Goal: Feedback & Contribution: Leave review/rating

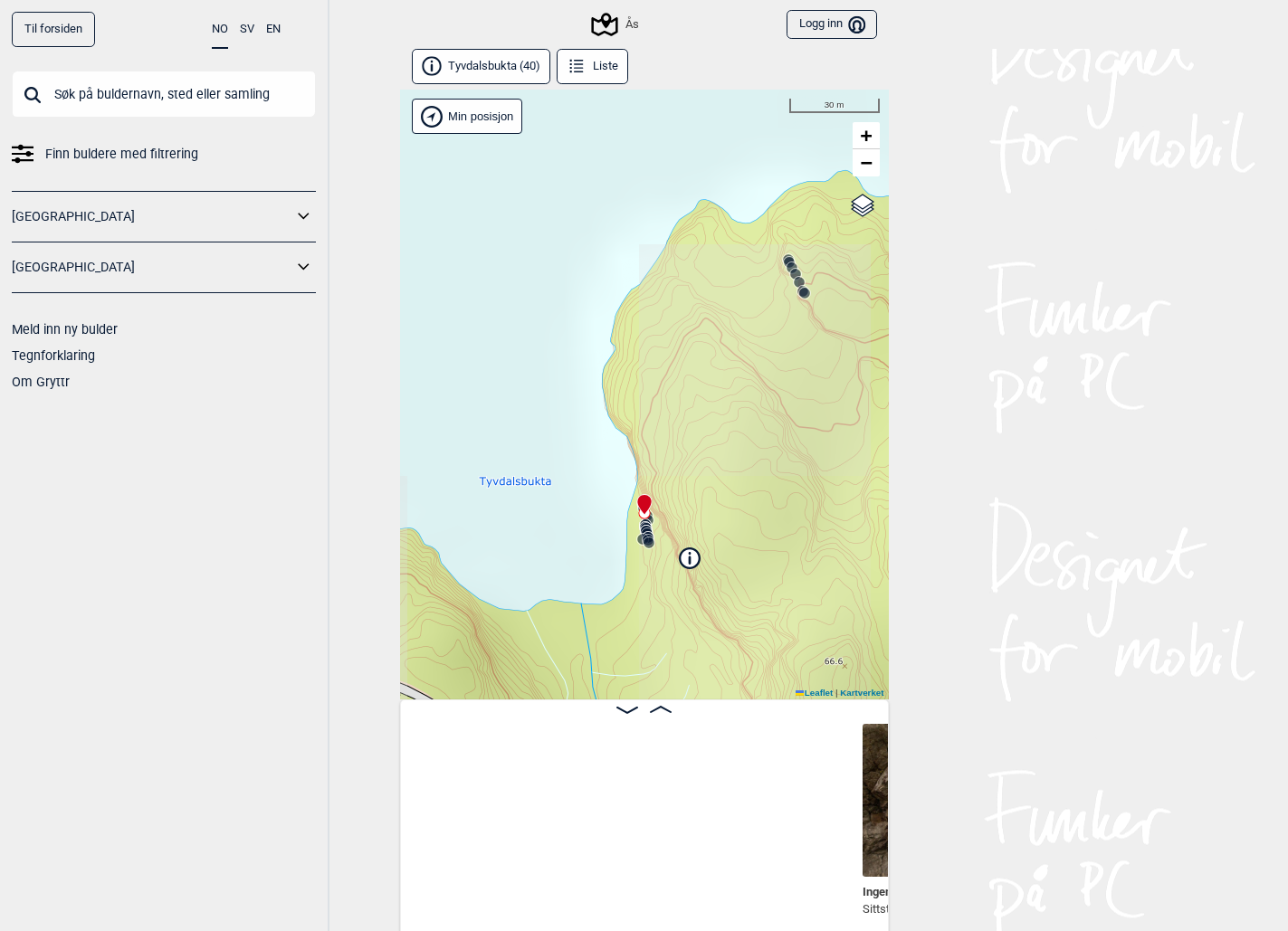
scroll to position [0, 612]
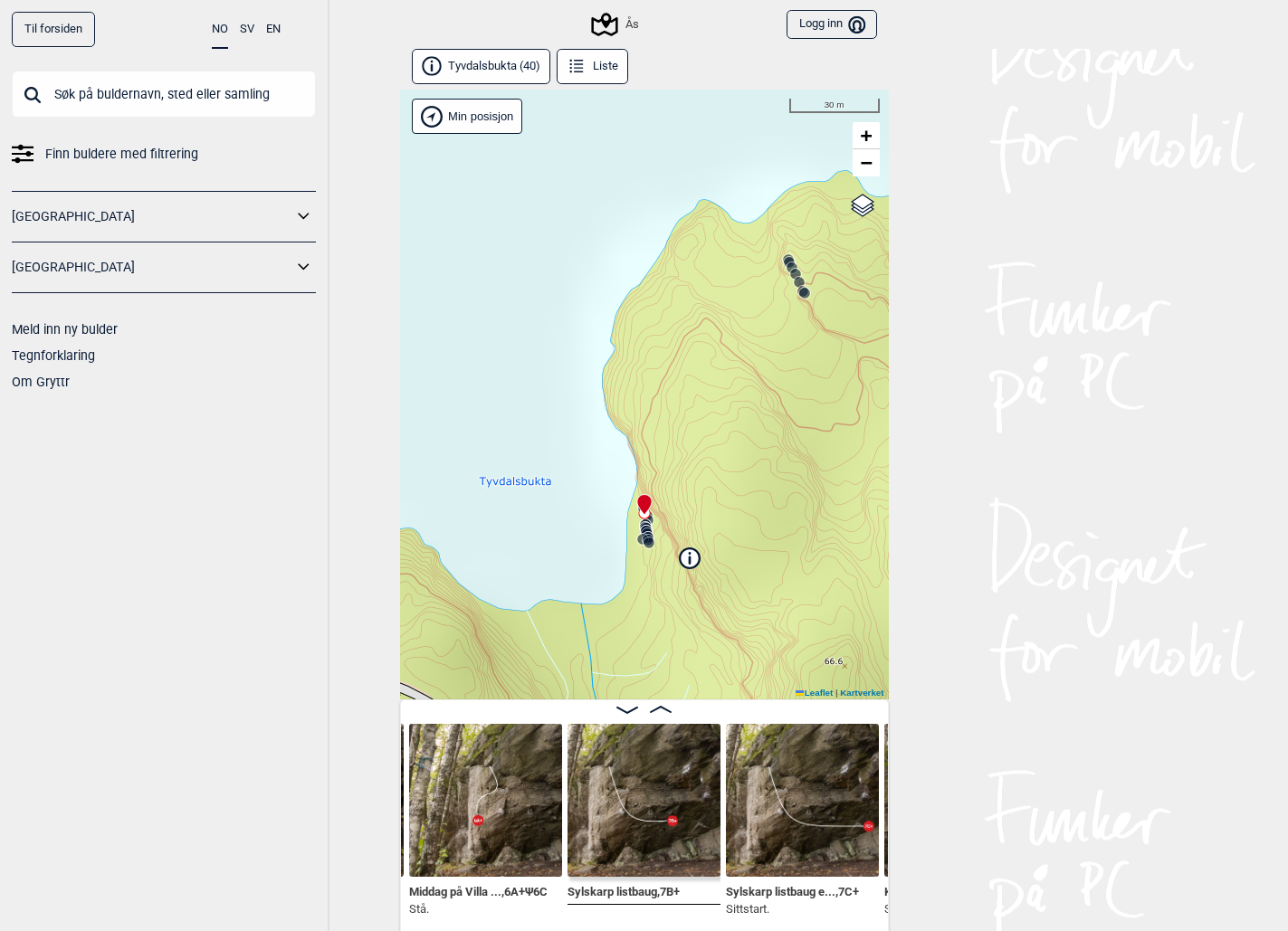
click at [126, 92] on input "text" at bounding box center [163, 94] width 305 height 47
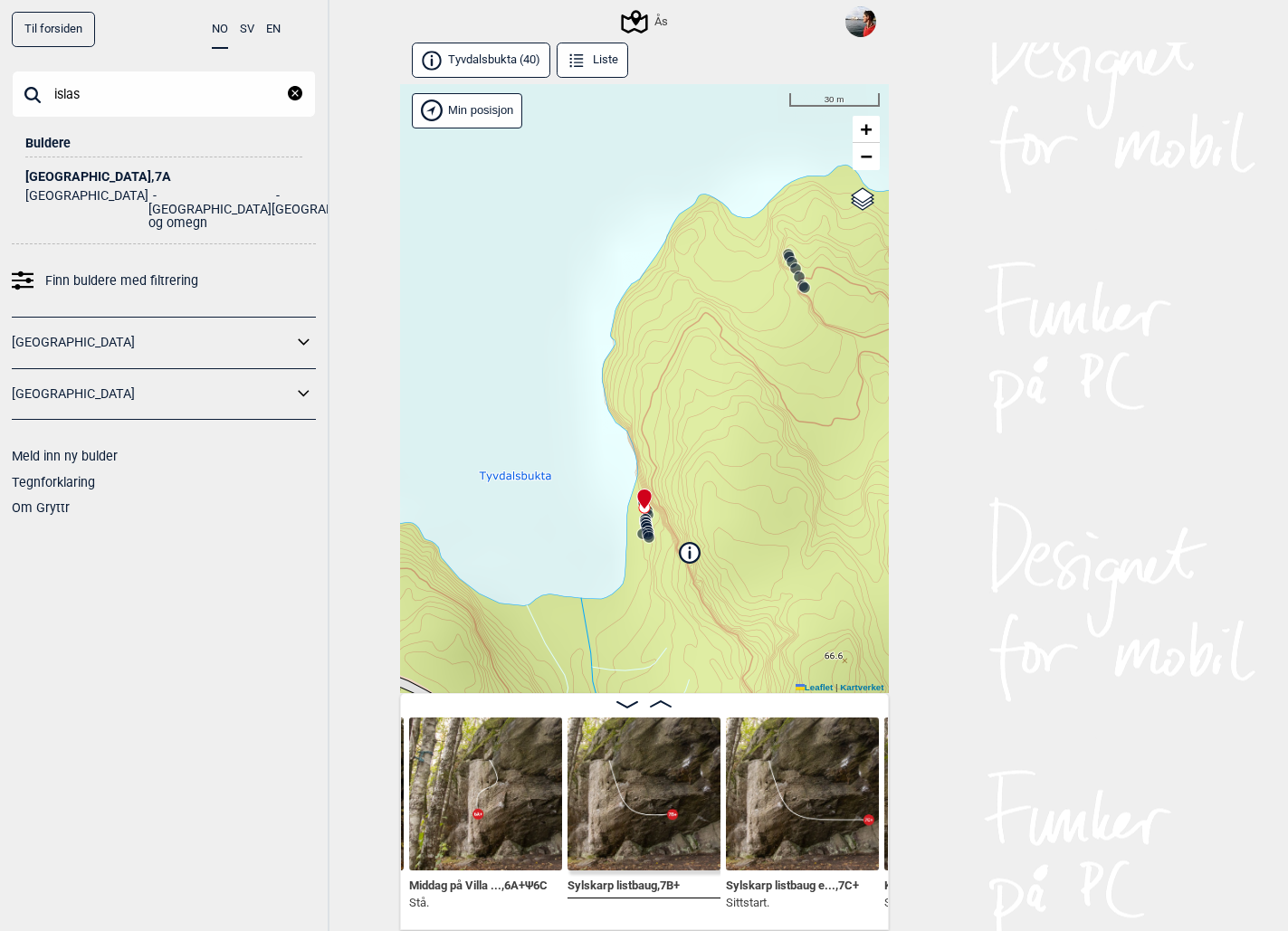
type input "islas"
click at [87, 174] on div "Islas Canarias , 7A" at bounding box center [163, 177] width 277 height 14
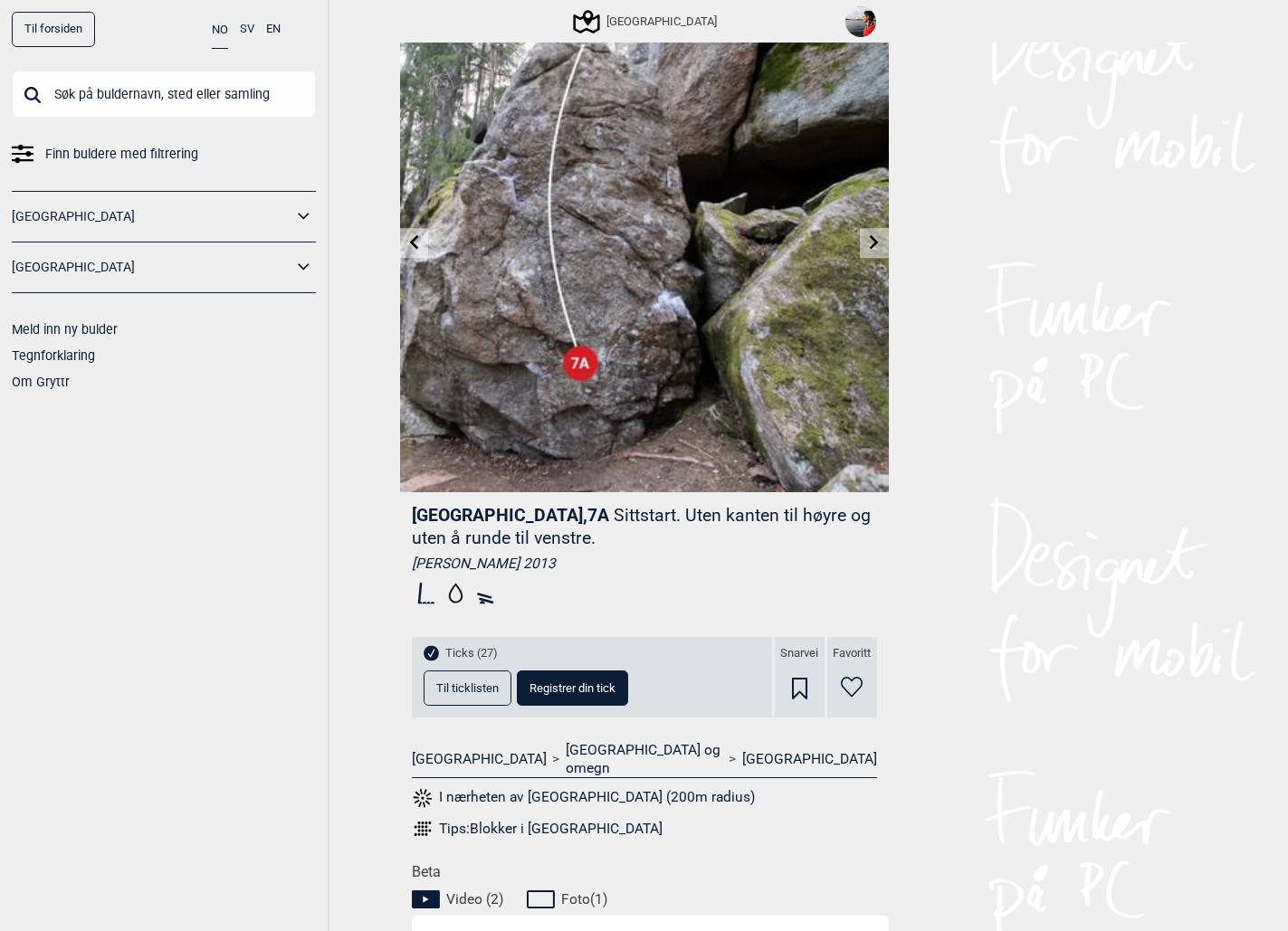
scroll to position [122, 0]
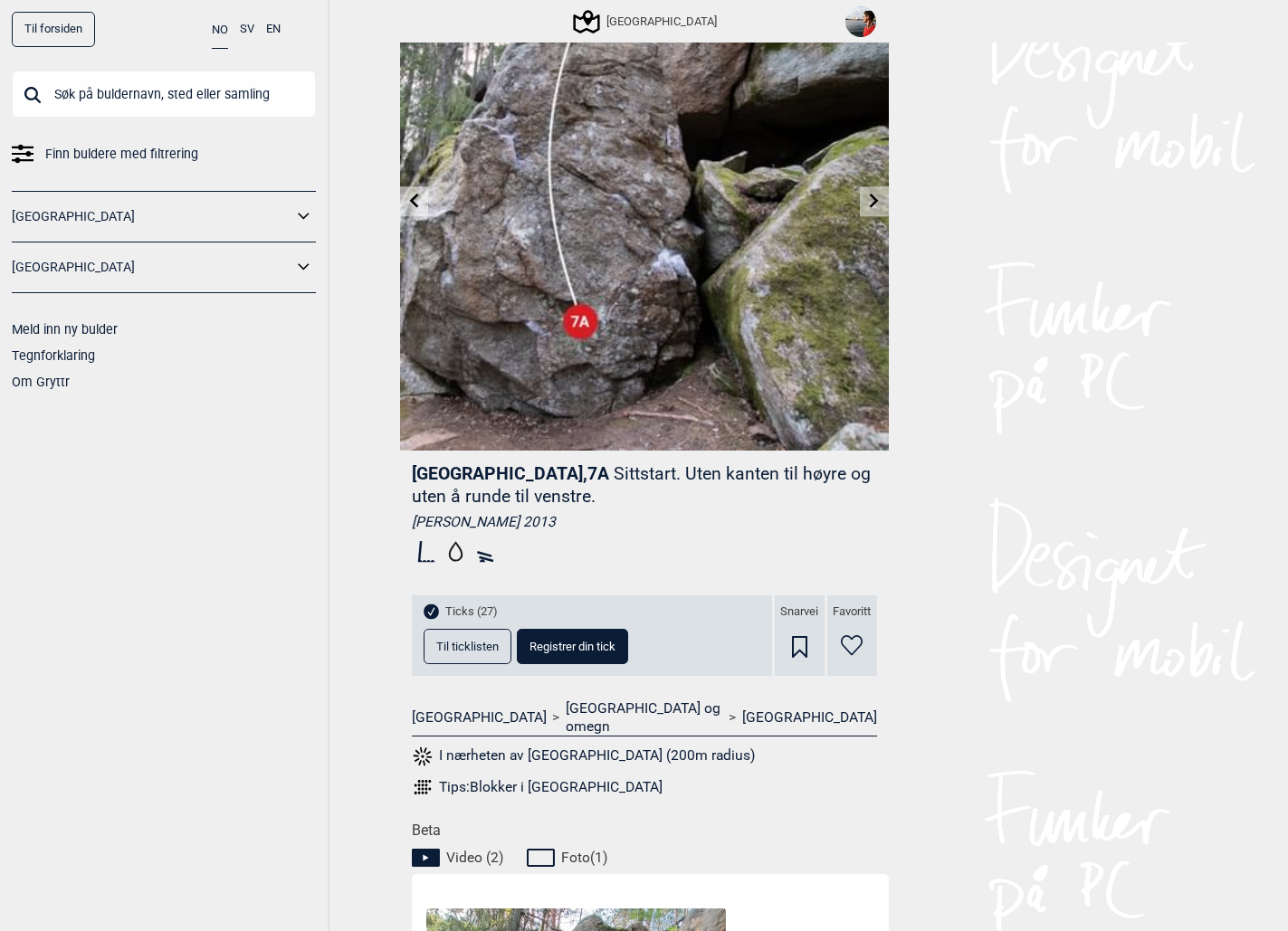
click at [484, 632] on button "Til ticklisten" at bounding box center [467, 647] width 88 height 36
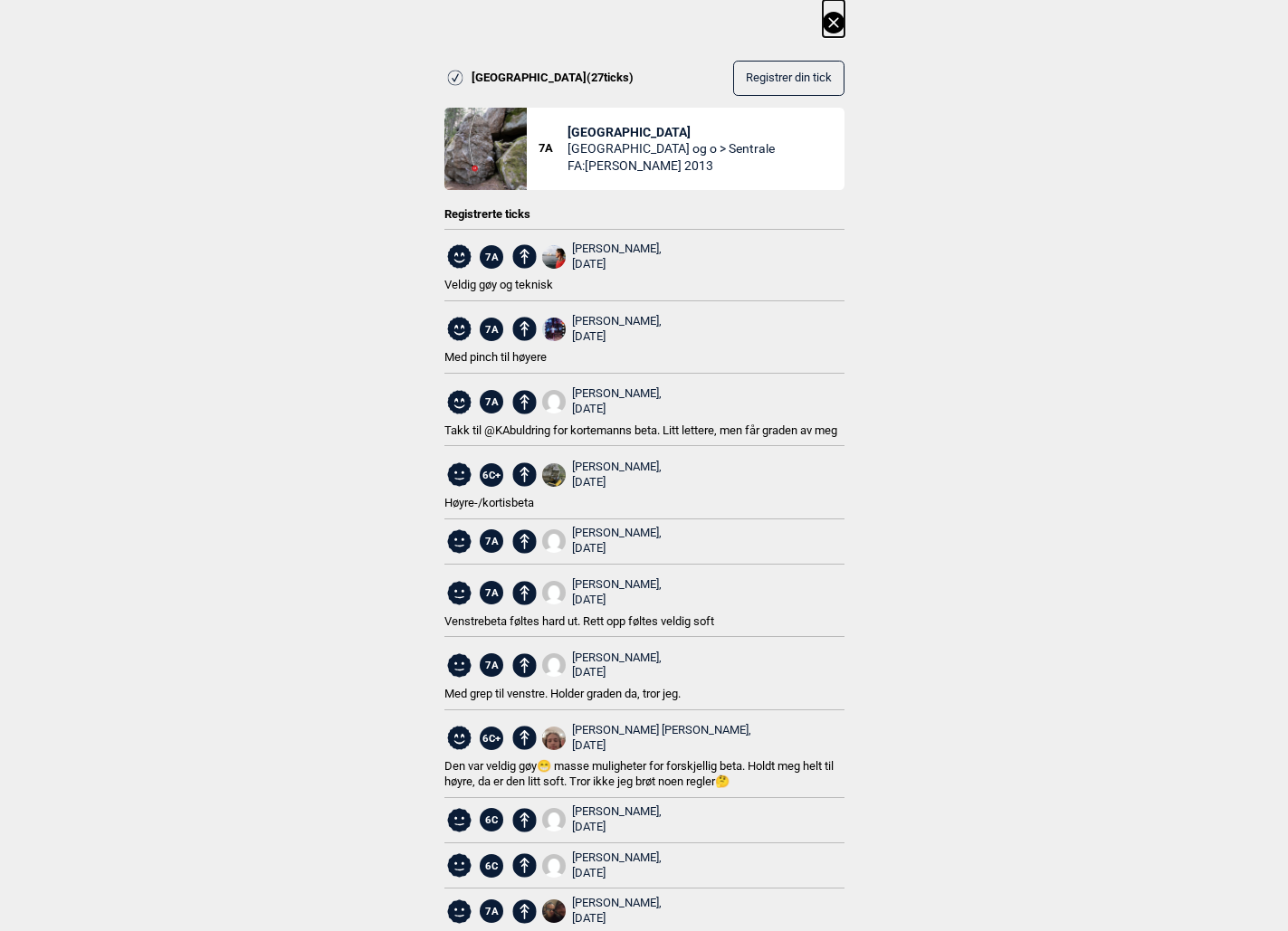
click at [835, 21] on icon at bounding box center [834, 22] width 21 height 21
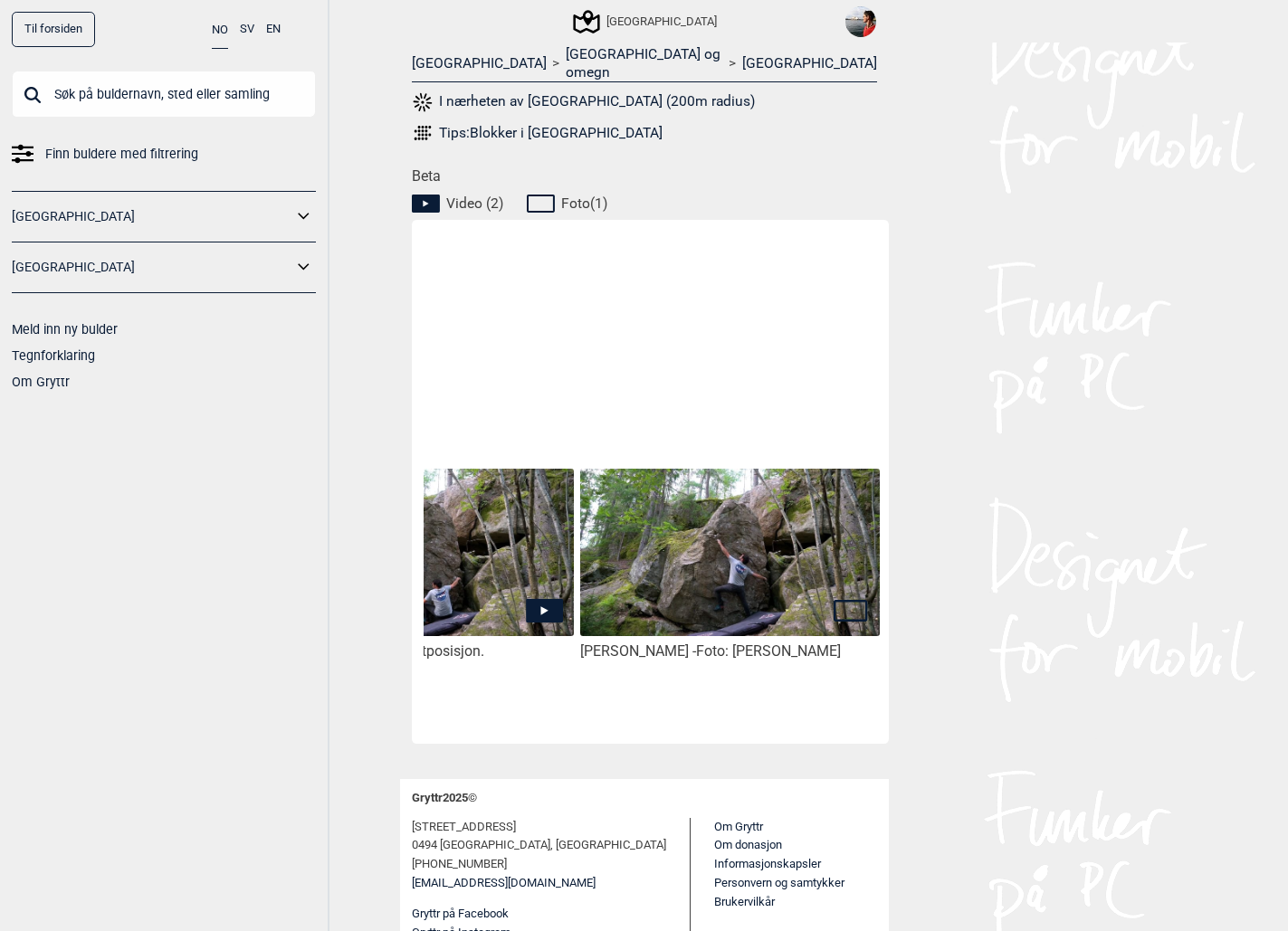
scroll to position [0, 0]
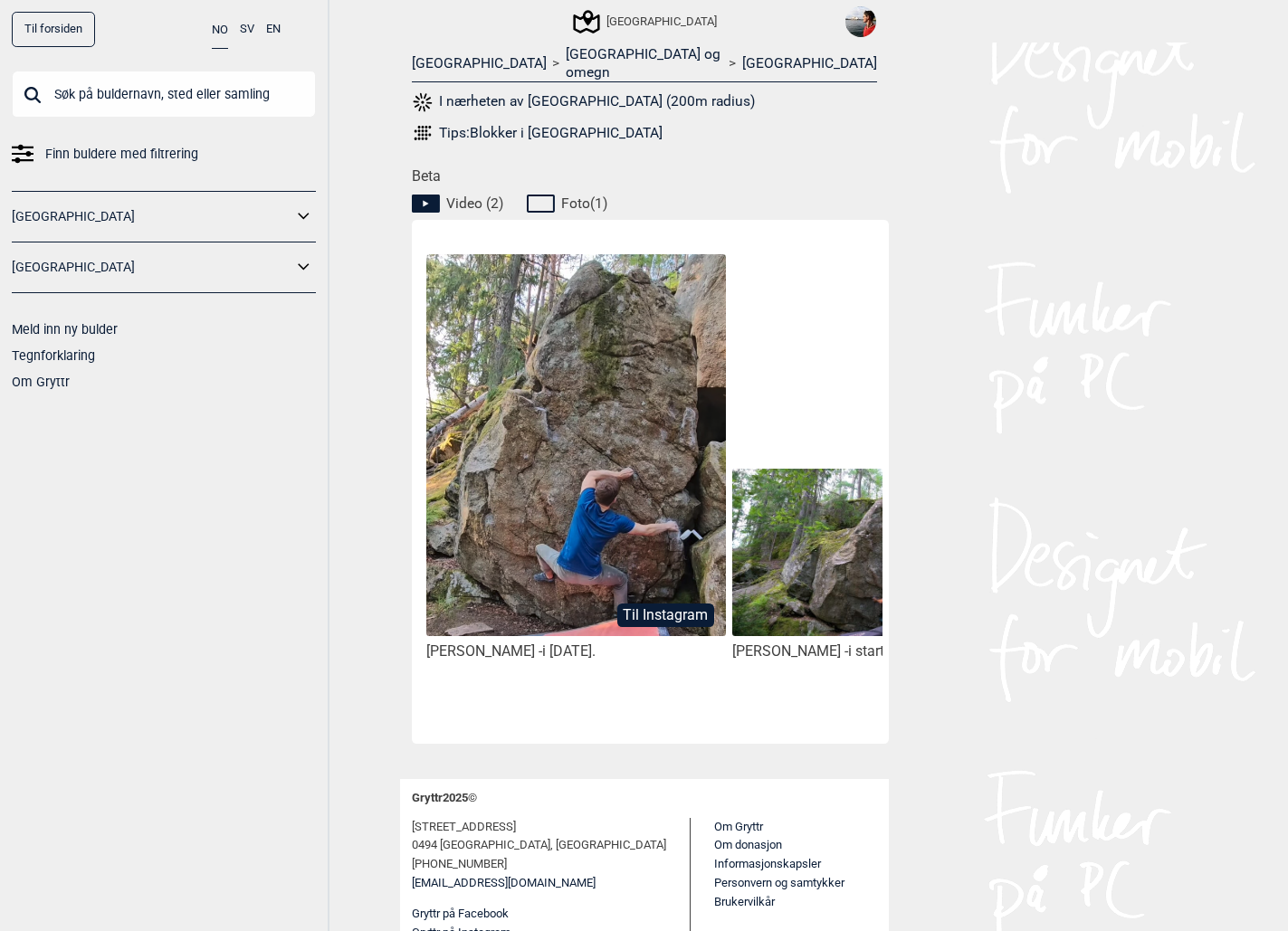
click at [460, 124] on div "Tips: Blokker i Oslo" at bounding box center [550, 132] width 223 height 18
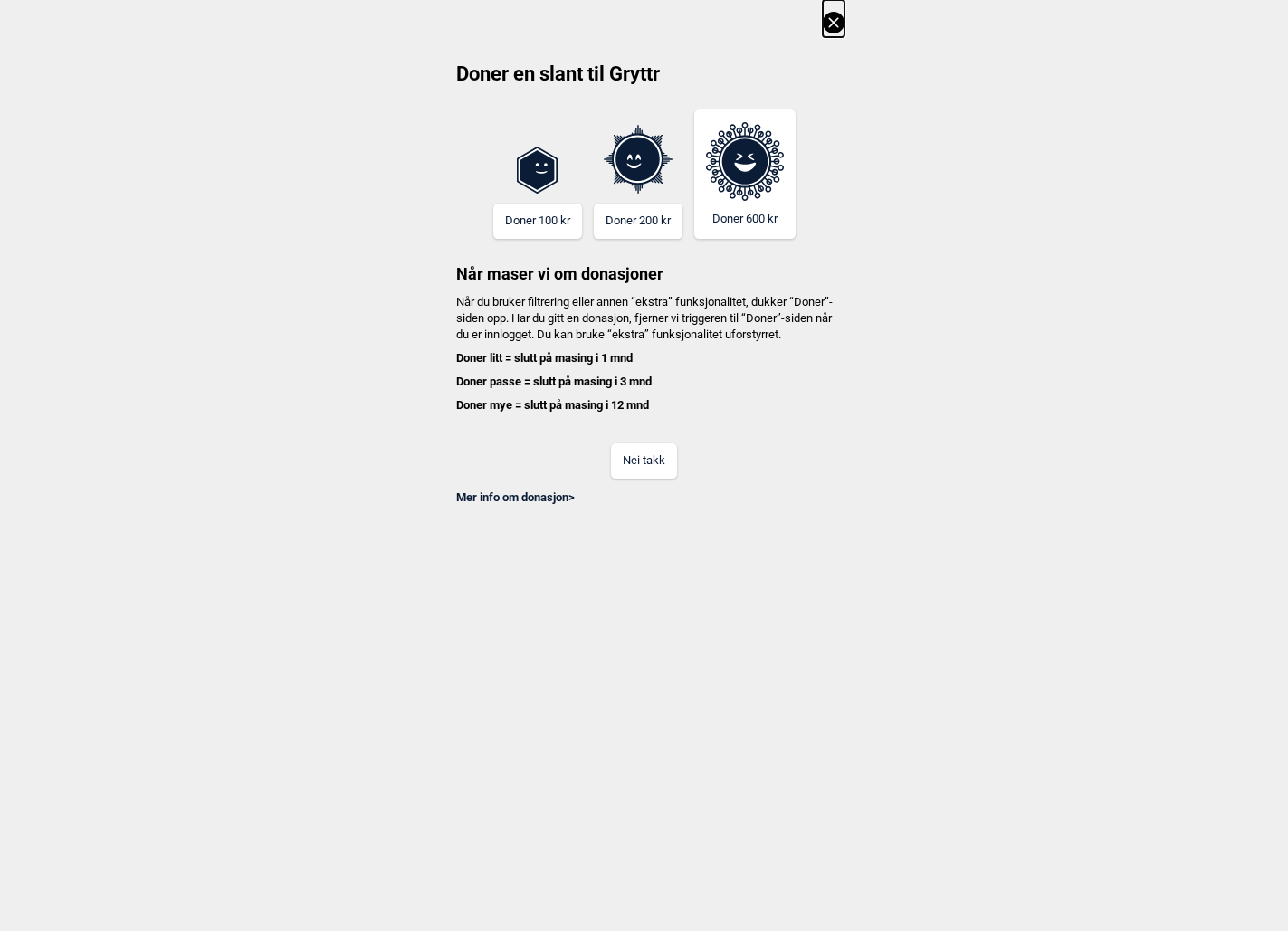
click at [653, 479] on button "Nei takk" at bounding box center [644, 461] width 66 height 36
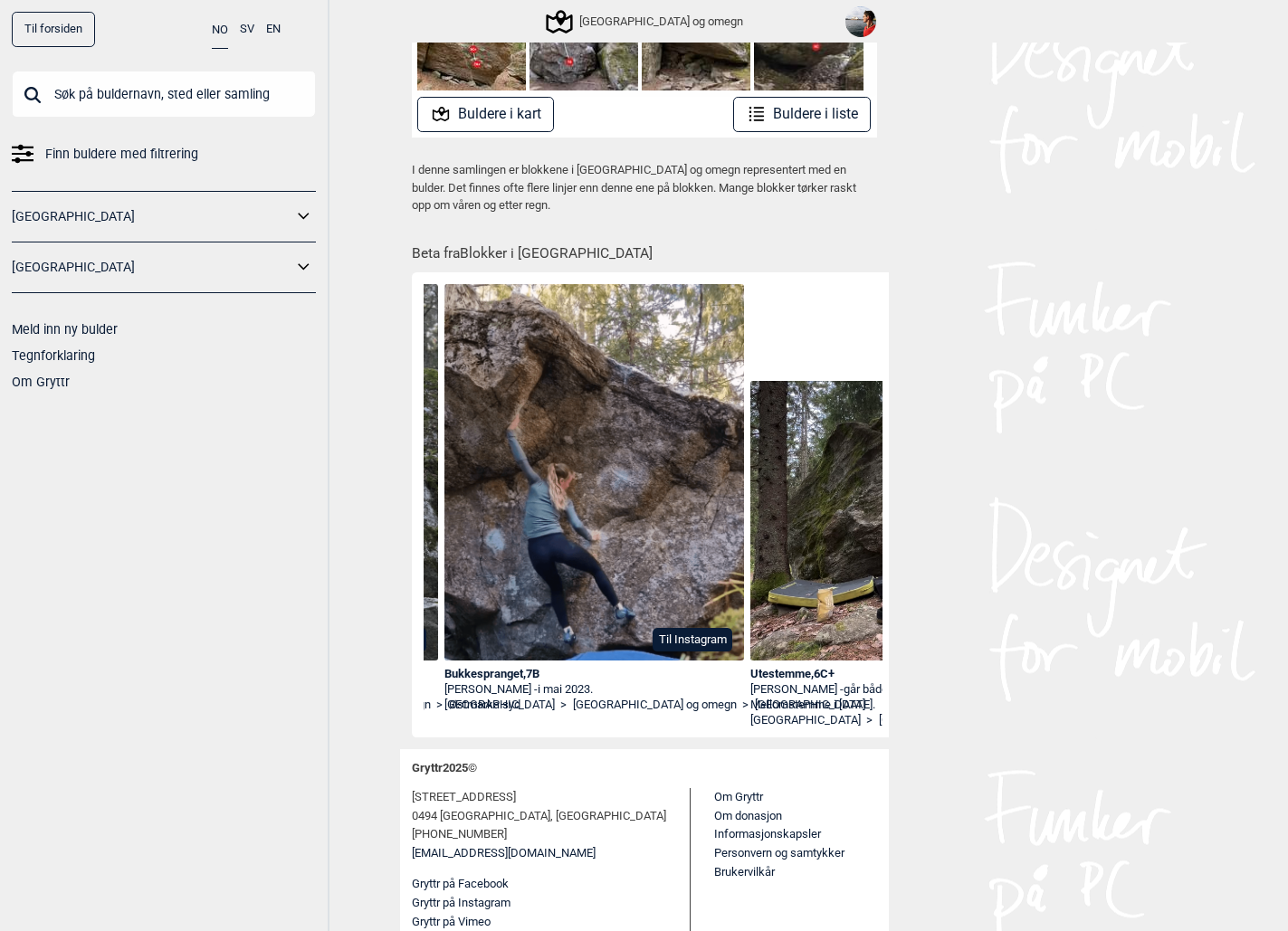
scroll to position [0, 4261]
click at [687, 636] on button "Til Instagram" at bounding box center [693, 640] width 79 height 23
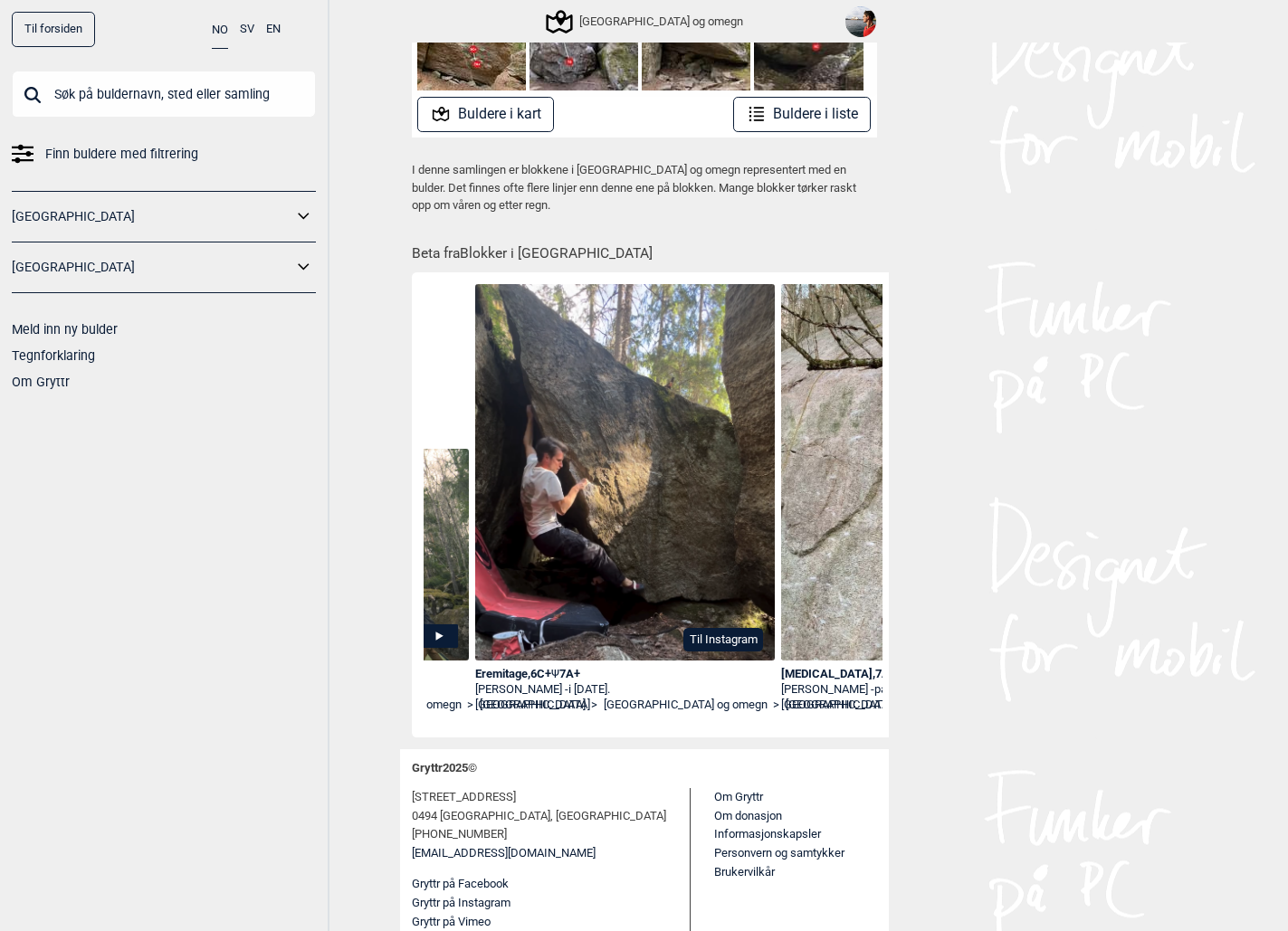
scroll to position [0, 5509]
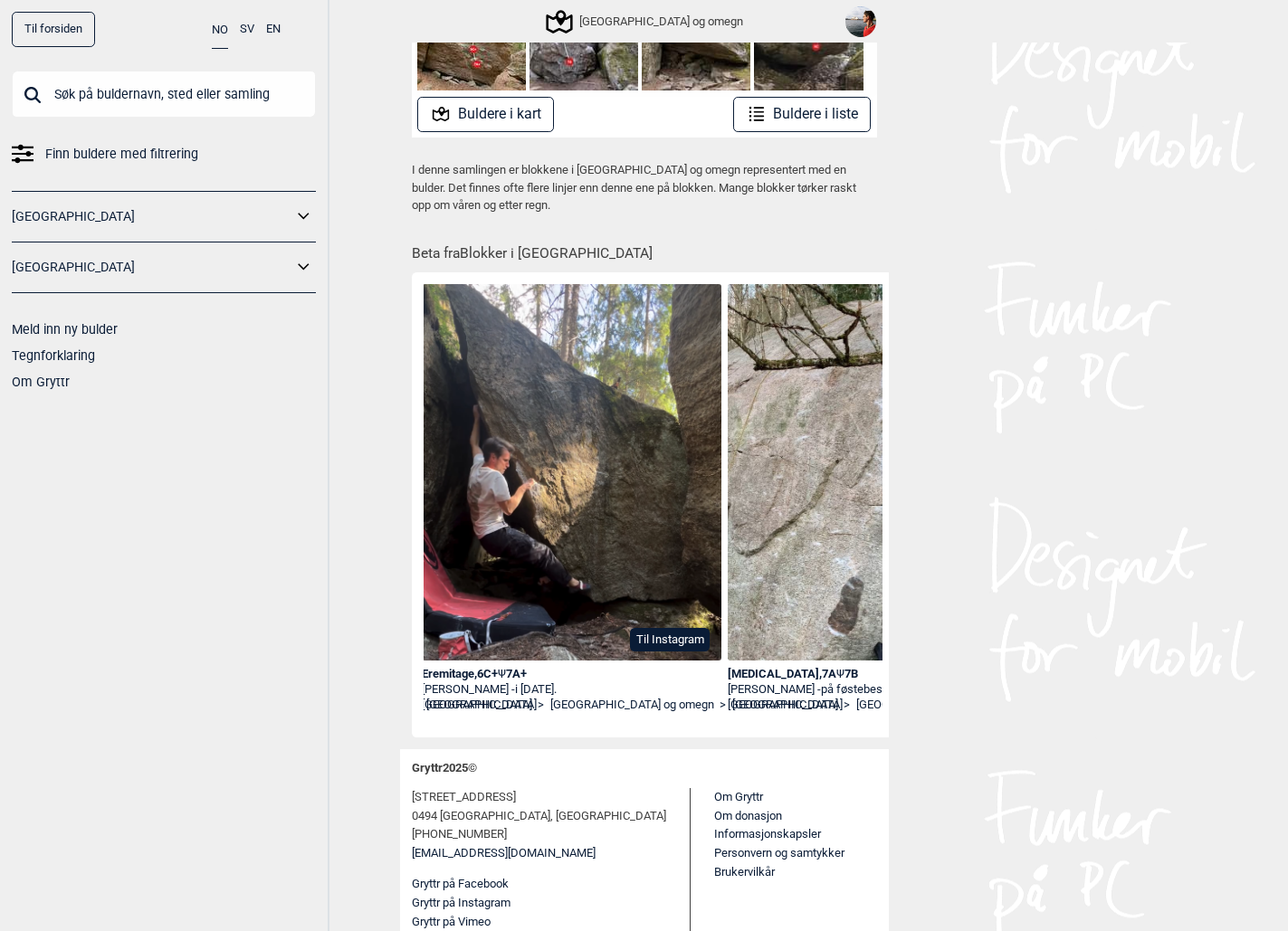
click at [566, 549] on img at bounding box center [571, 474] width 301 height 379
click at [464, 676] on div "Eremitage , 6C+ Ψ 7A+" at bounding box center [571, 675] width 301 height 15
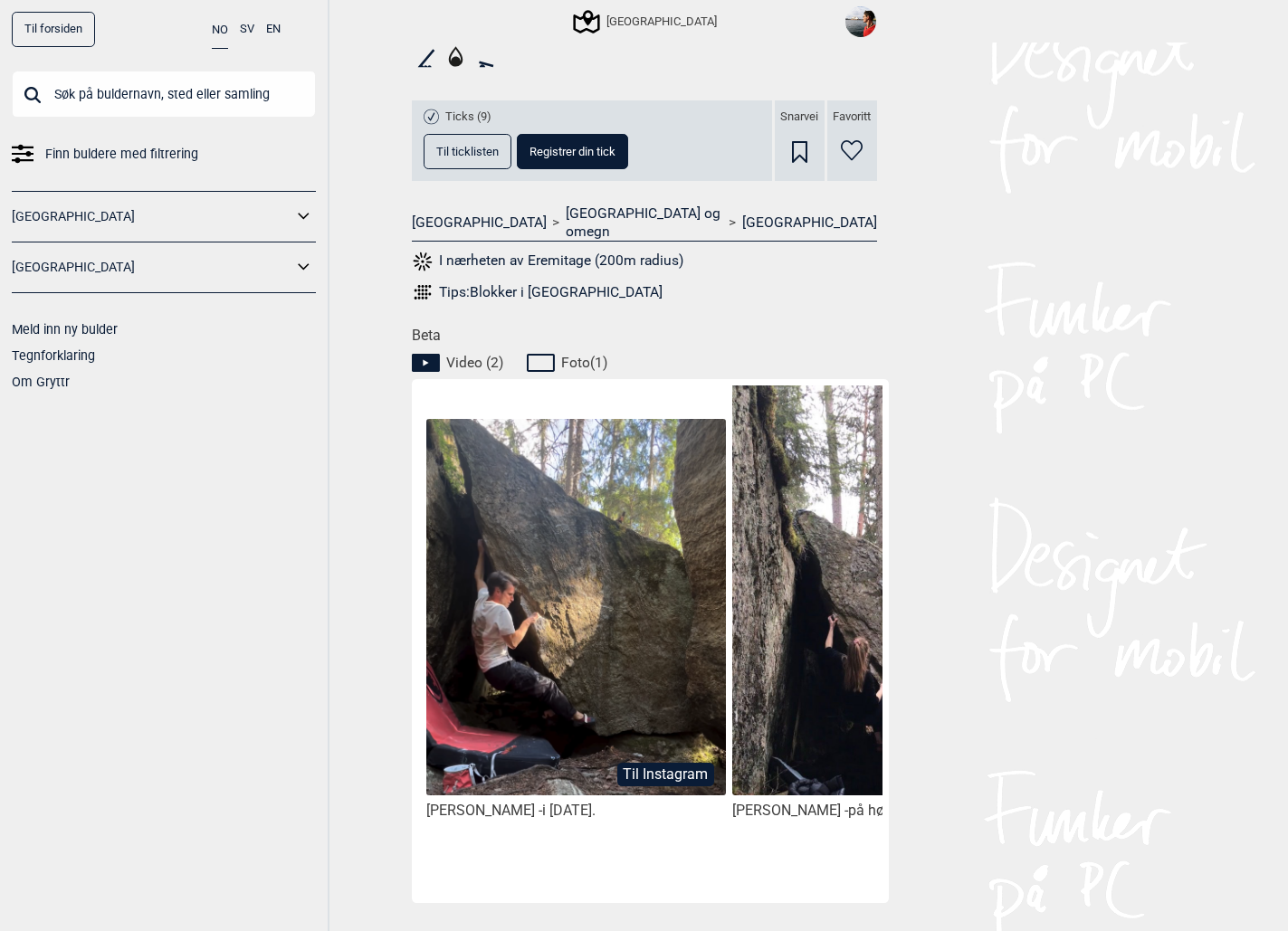
scroll to position [621, 0]
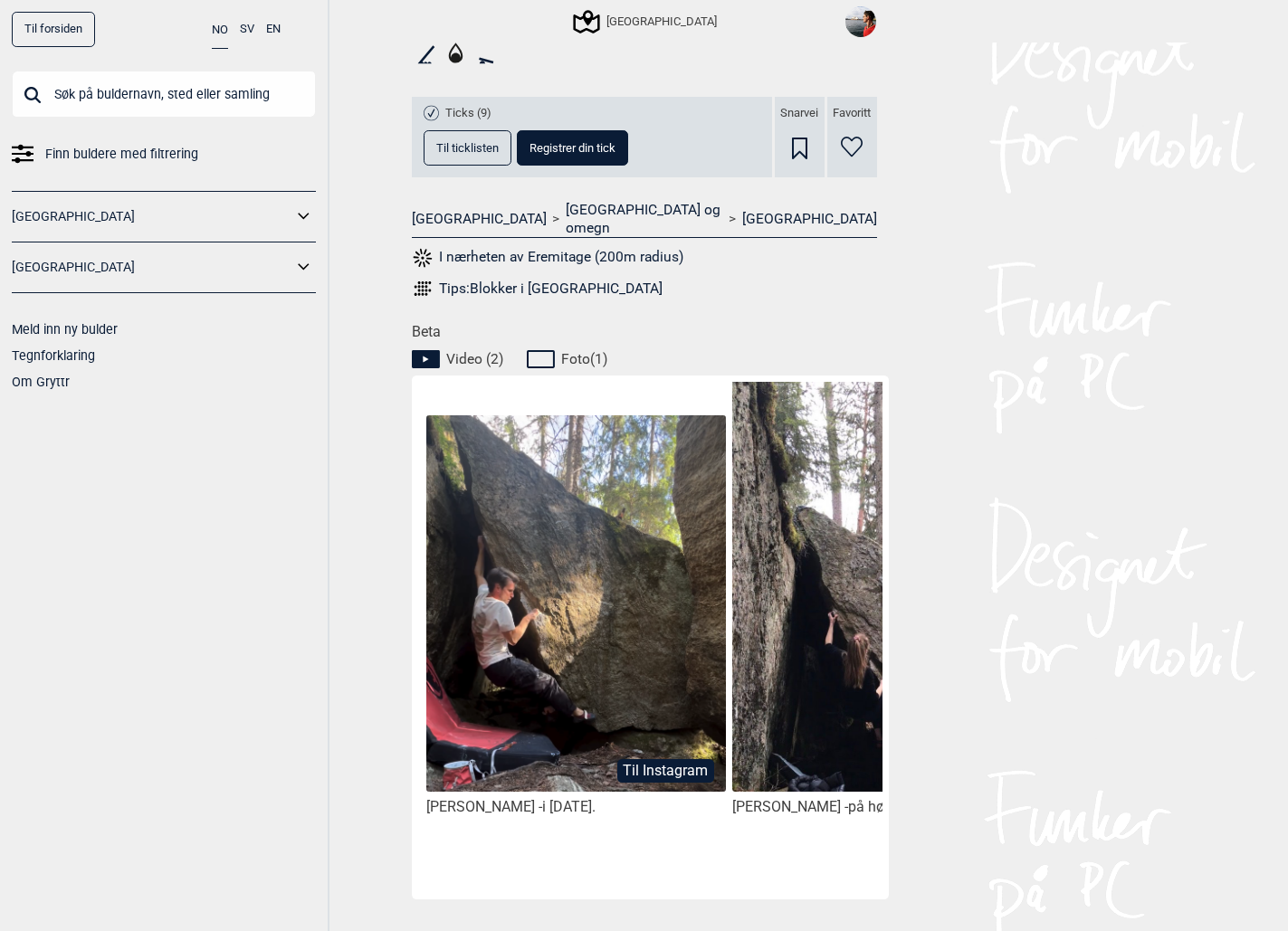
click at [654, 759] on button "Til Instagram" at bounding box center [665, 771] width 97 height 23
click at [784, 604] on img at bounding box center [881, 645] width 299 height 531
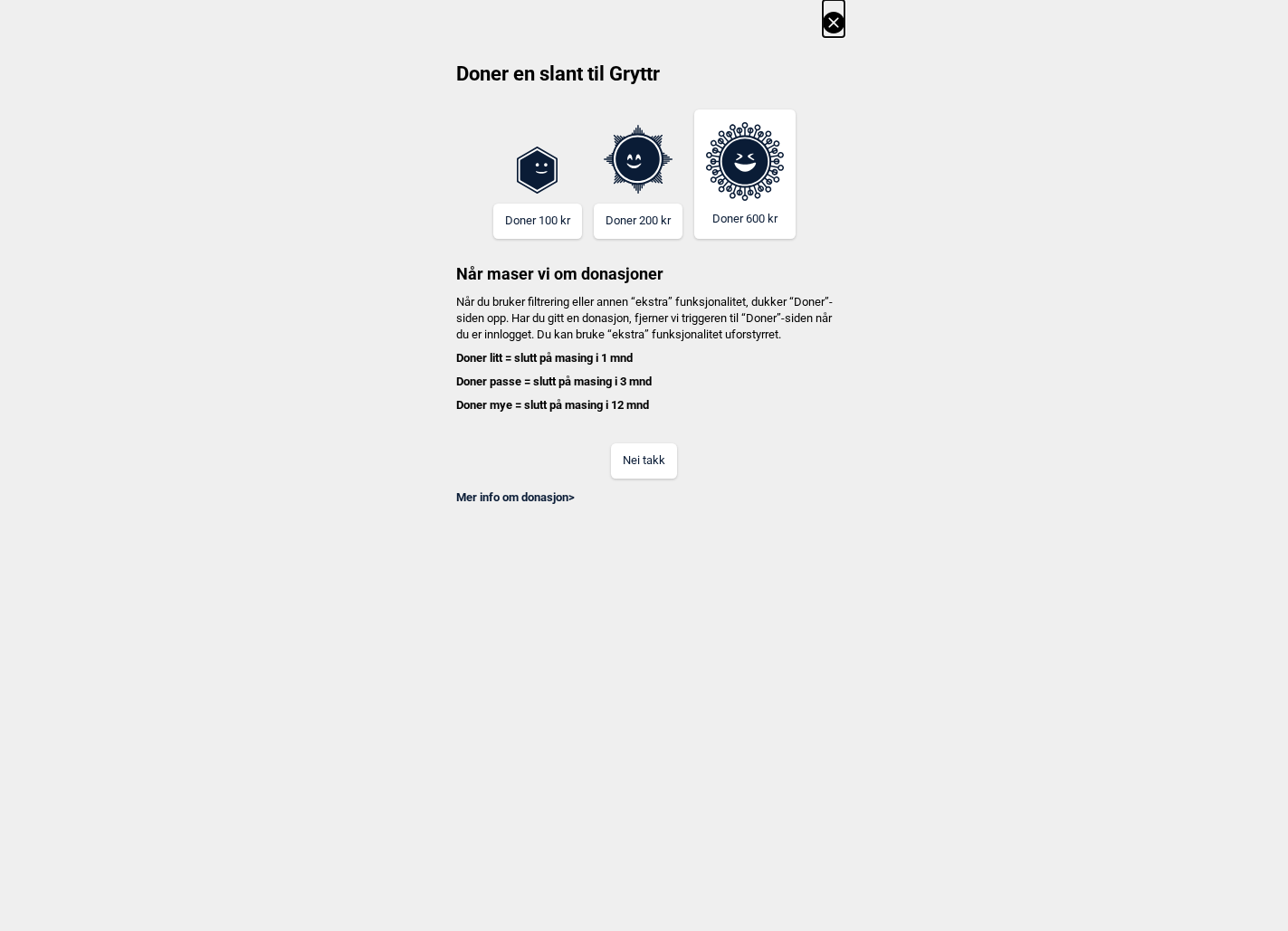
click at [650, 466] on button "Nei takk" at bounding box center [644, 461] width 66 height 36
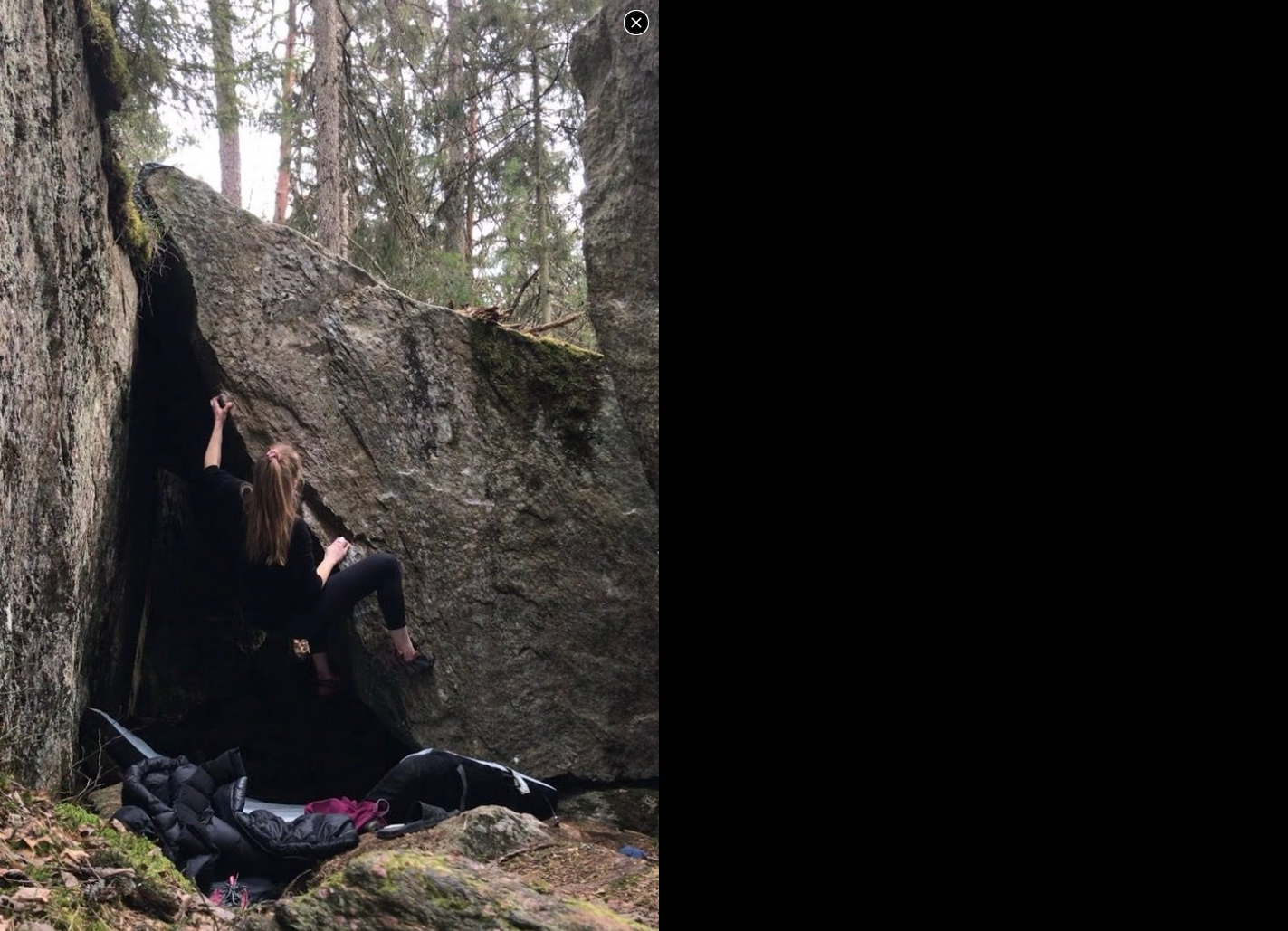
click at [636, 27] on icon at bounding box center [636, 22] width 21 height 21
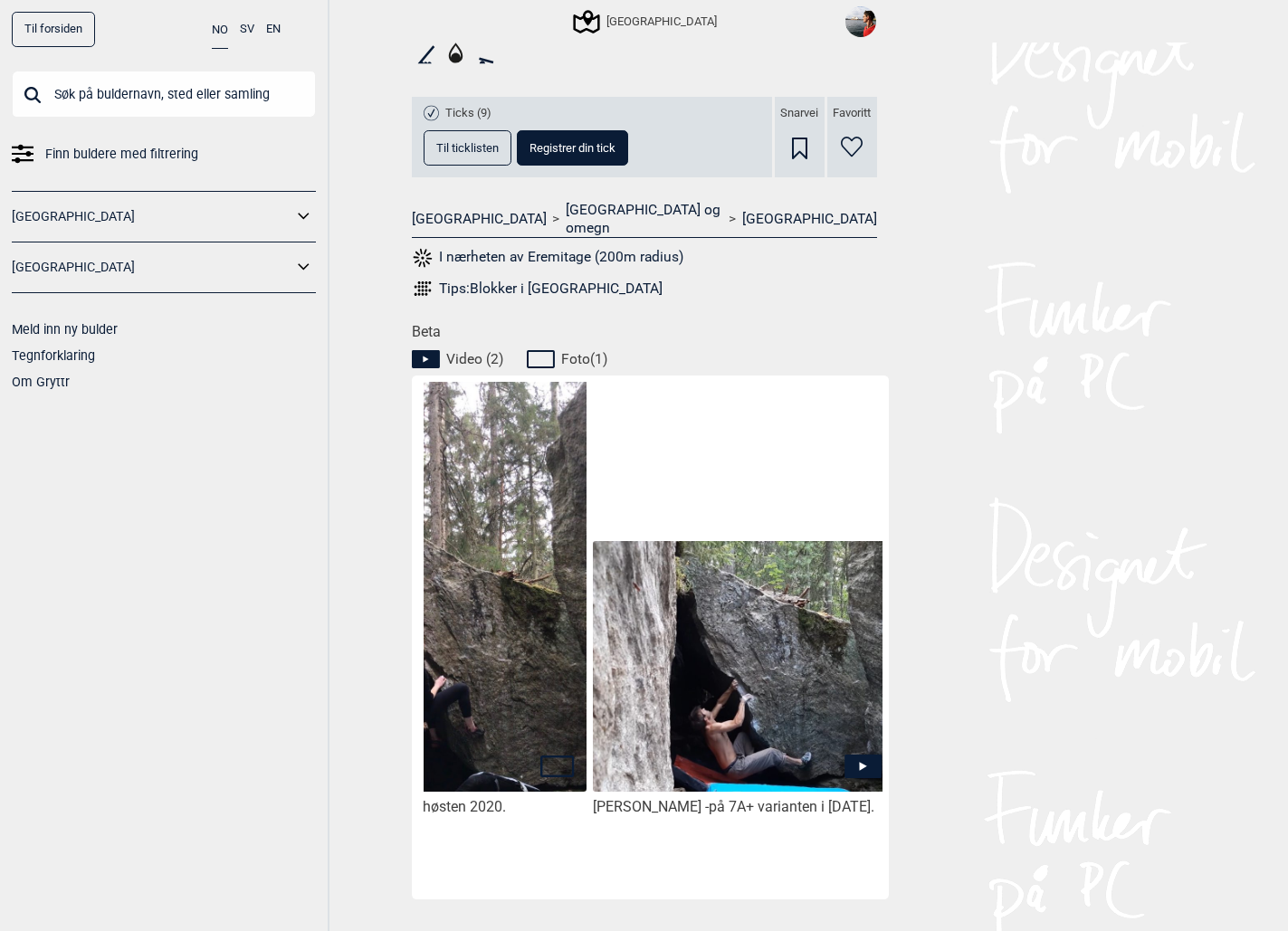
scroll to position [0, 458]
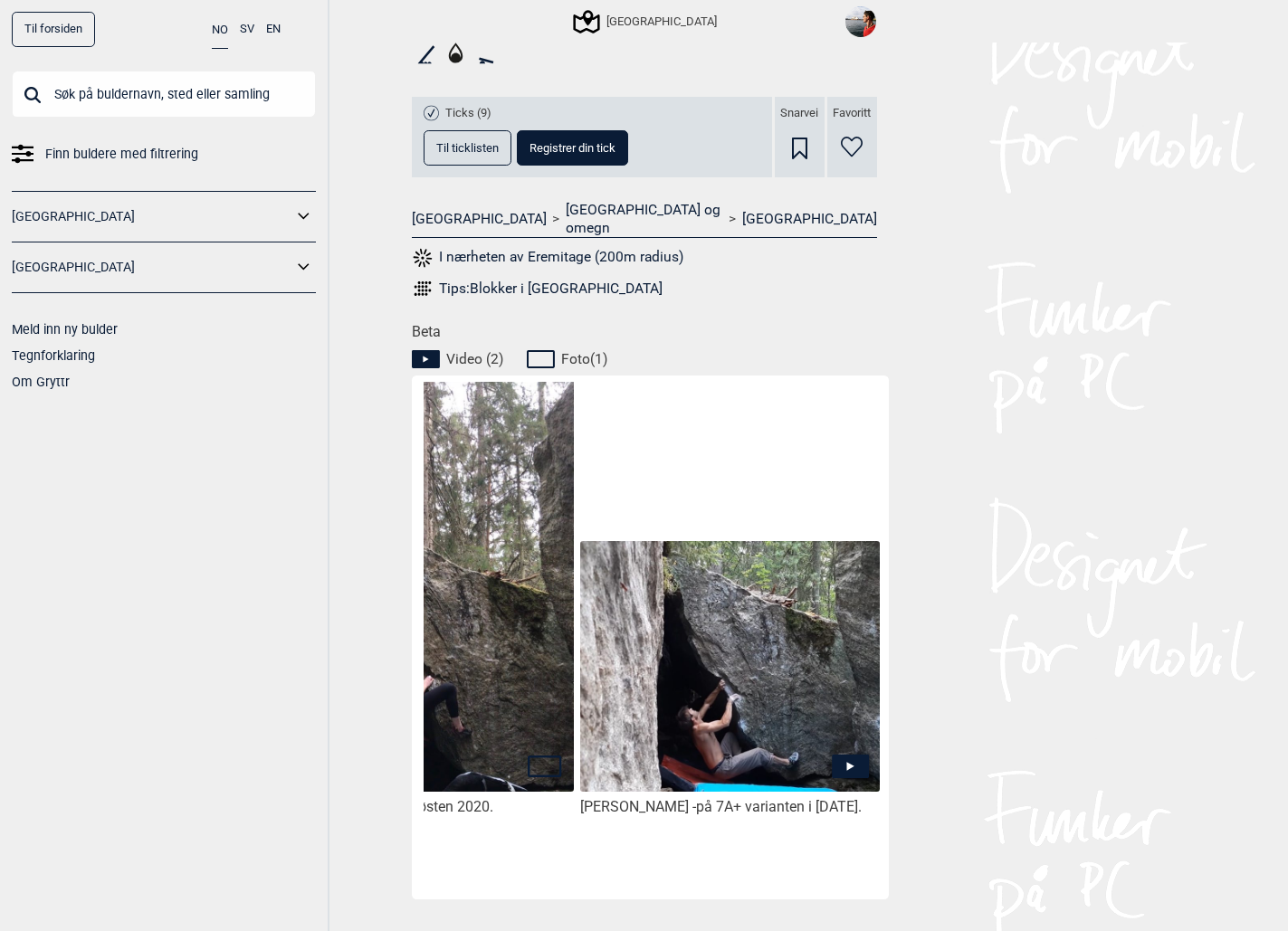
click at [855, 755] on icon at bounding box center [850, 767] width 37 height 23
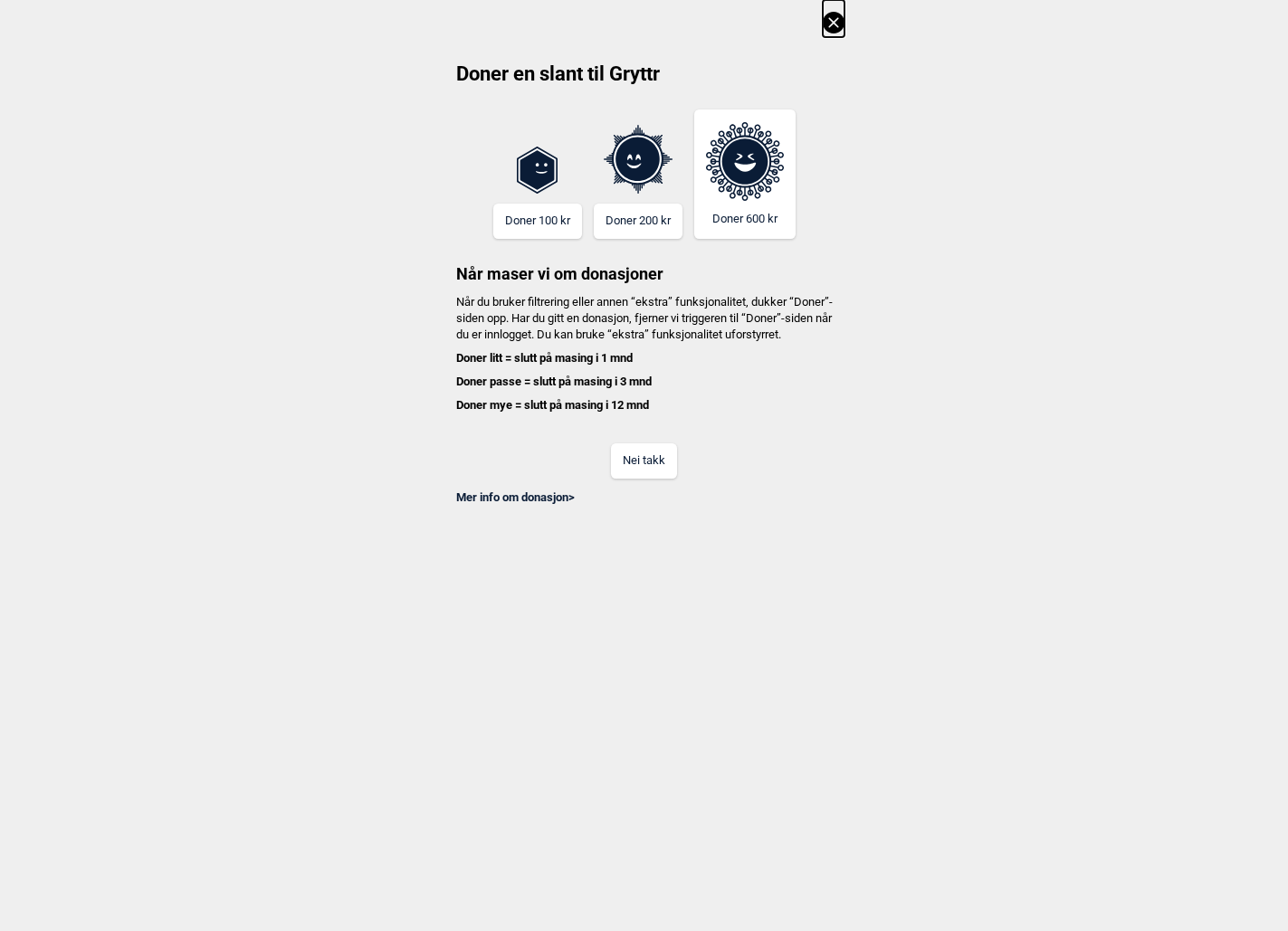
click at [663, 476] on button "Nei takk" at bounding box center [644, 461] width 66 height 36
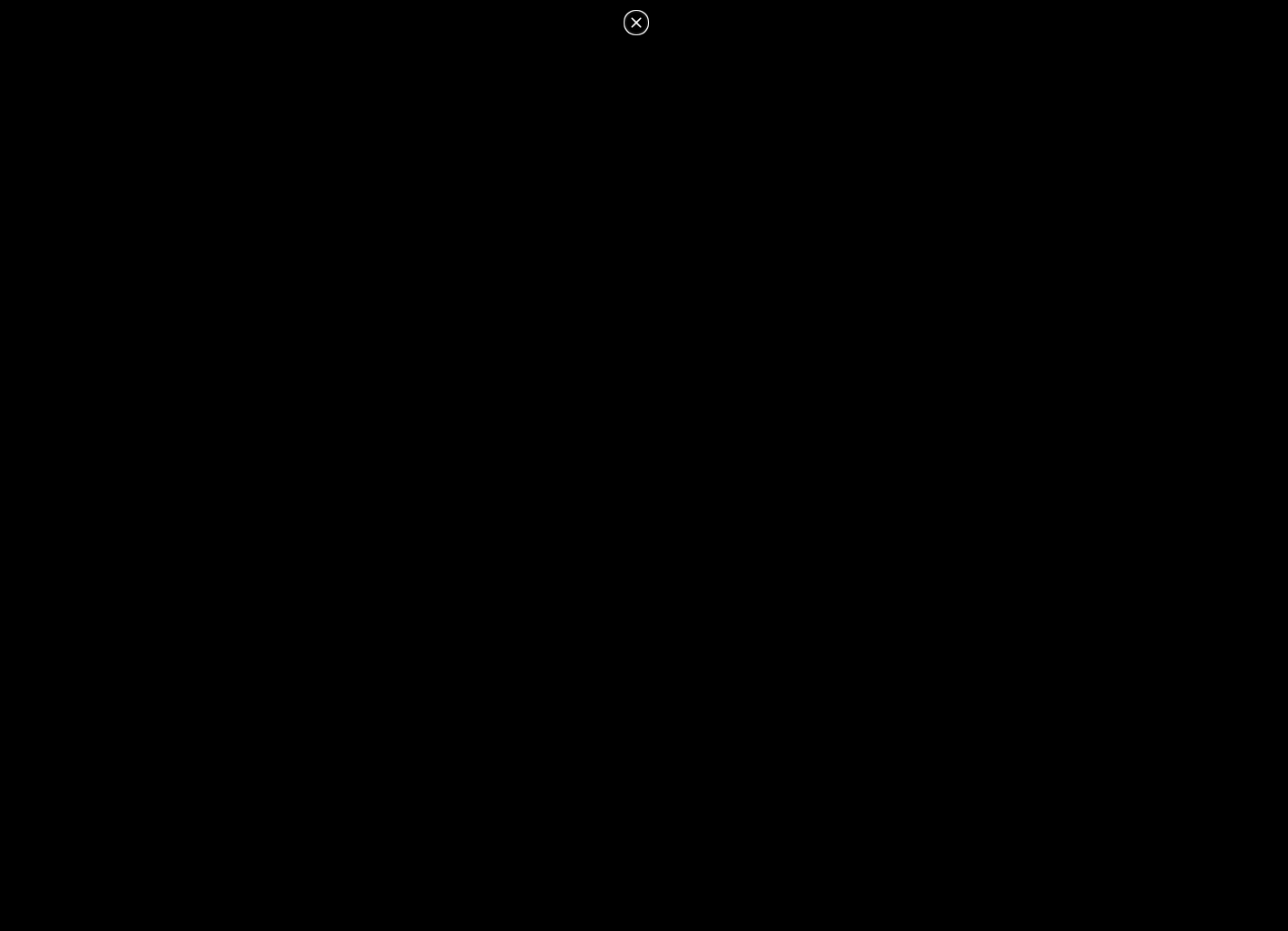
click at [631, 25] on icon at bounding box center [635, 22] width 10 height 10
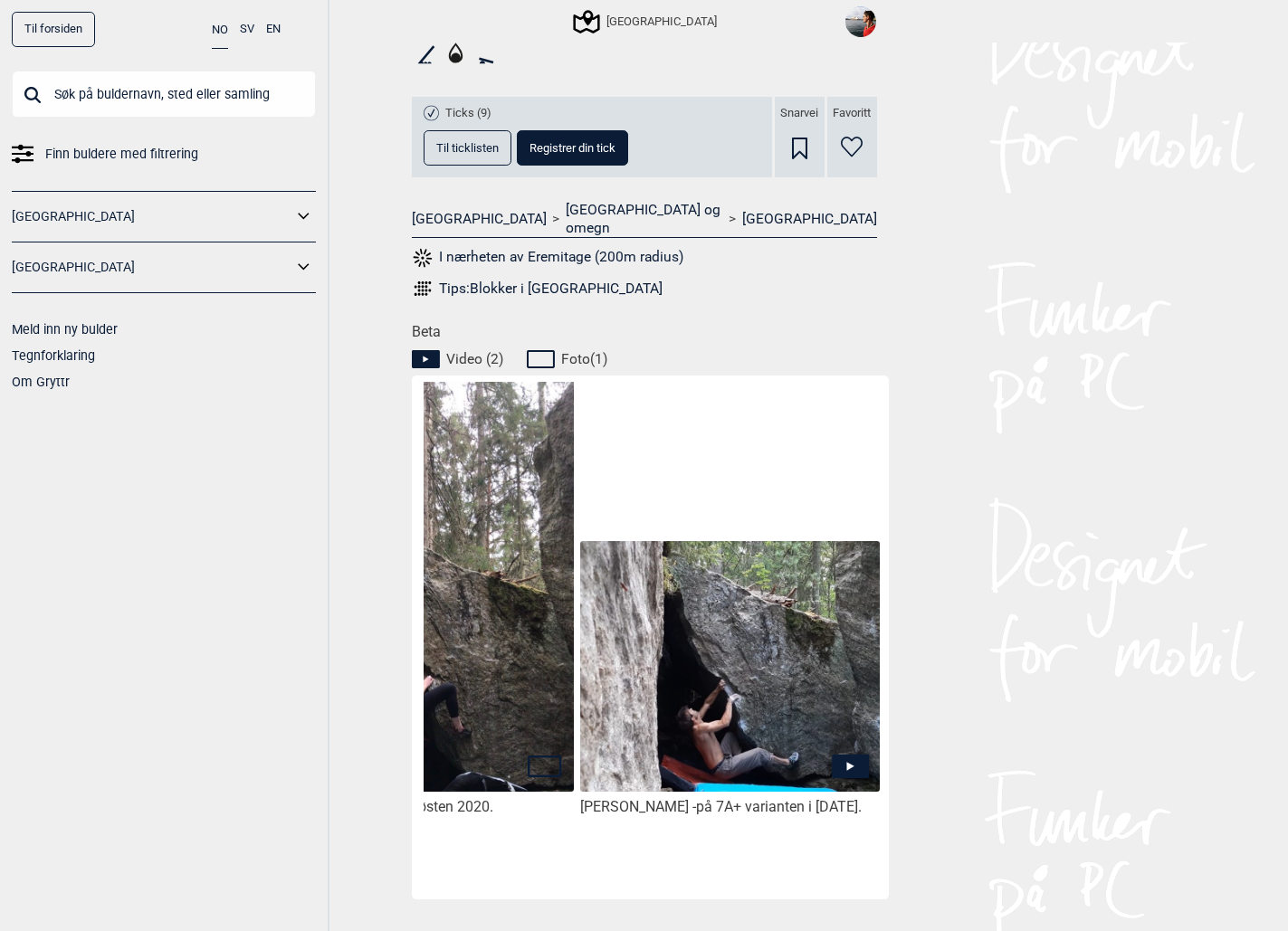
scroll to position [0, 0]
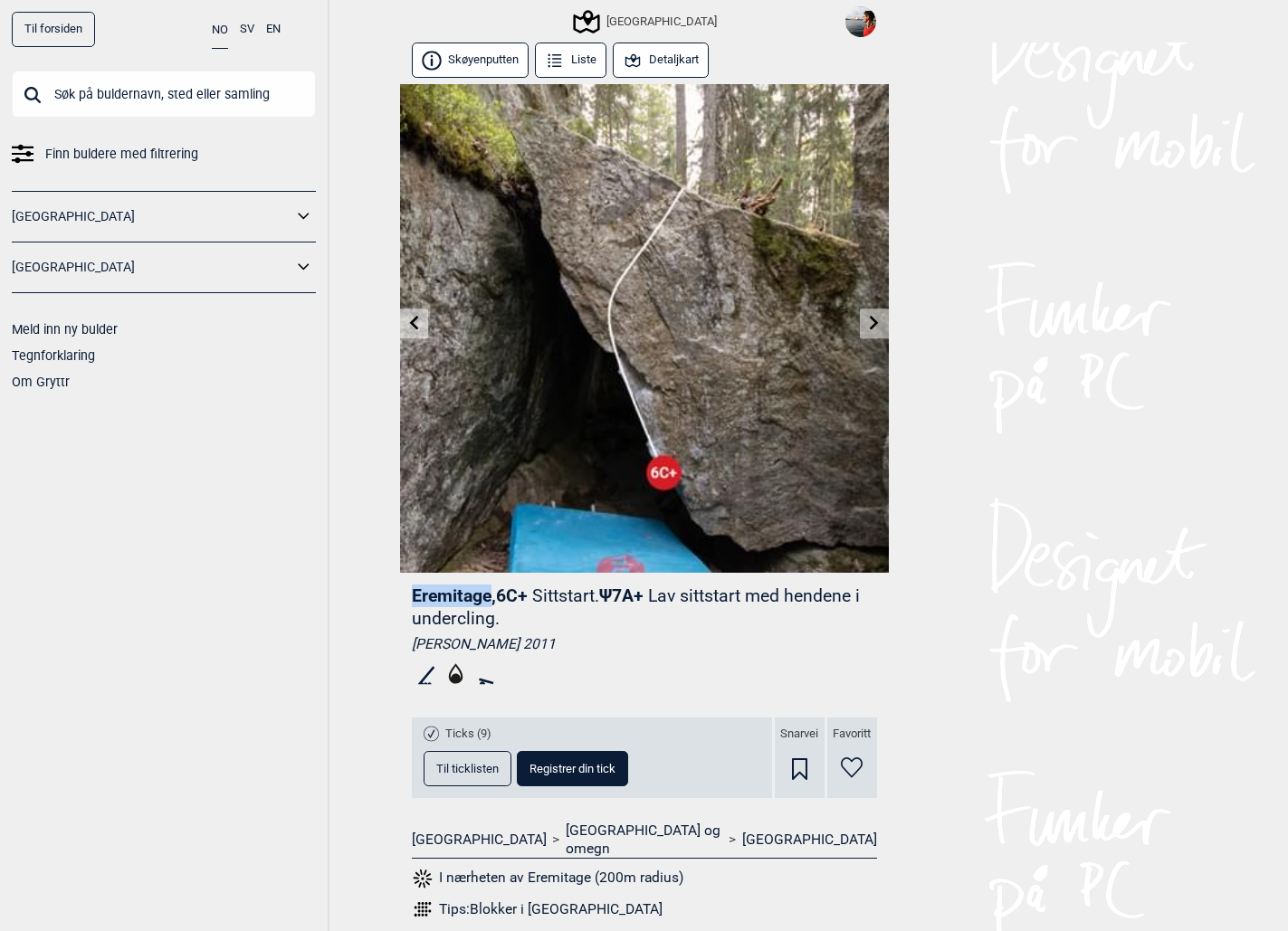
drag, startPoint x: 414, startPoint y: 594, endPoint x: 491, endPoint y: 600, distance: 77.2
click at [491, 600] on span "Eremitage , 6C+" at bounding box center [470, 596] width 116 height 21
copy span "Eremitage"
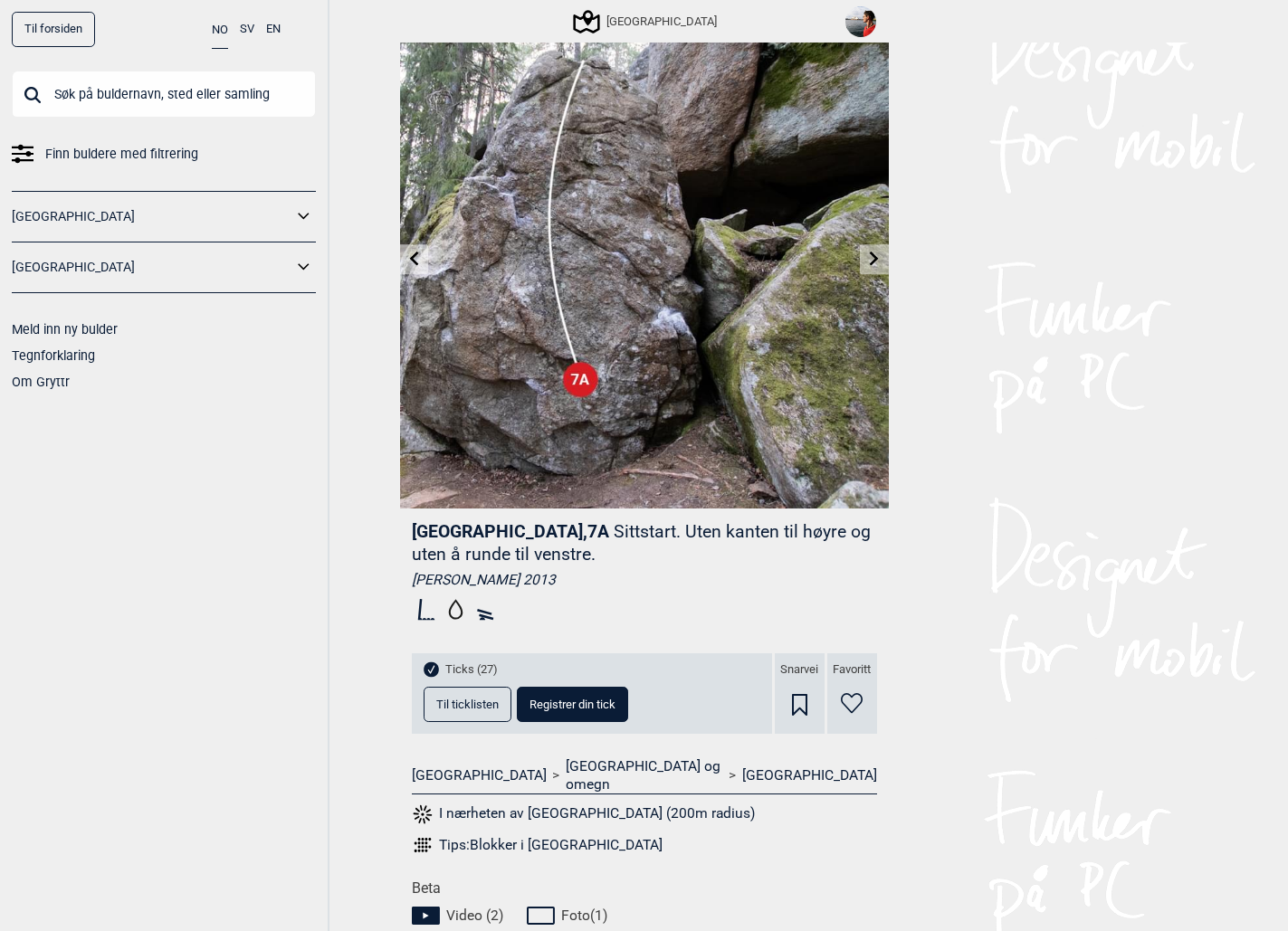
scroll to position [93, 0]
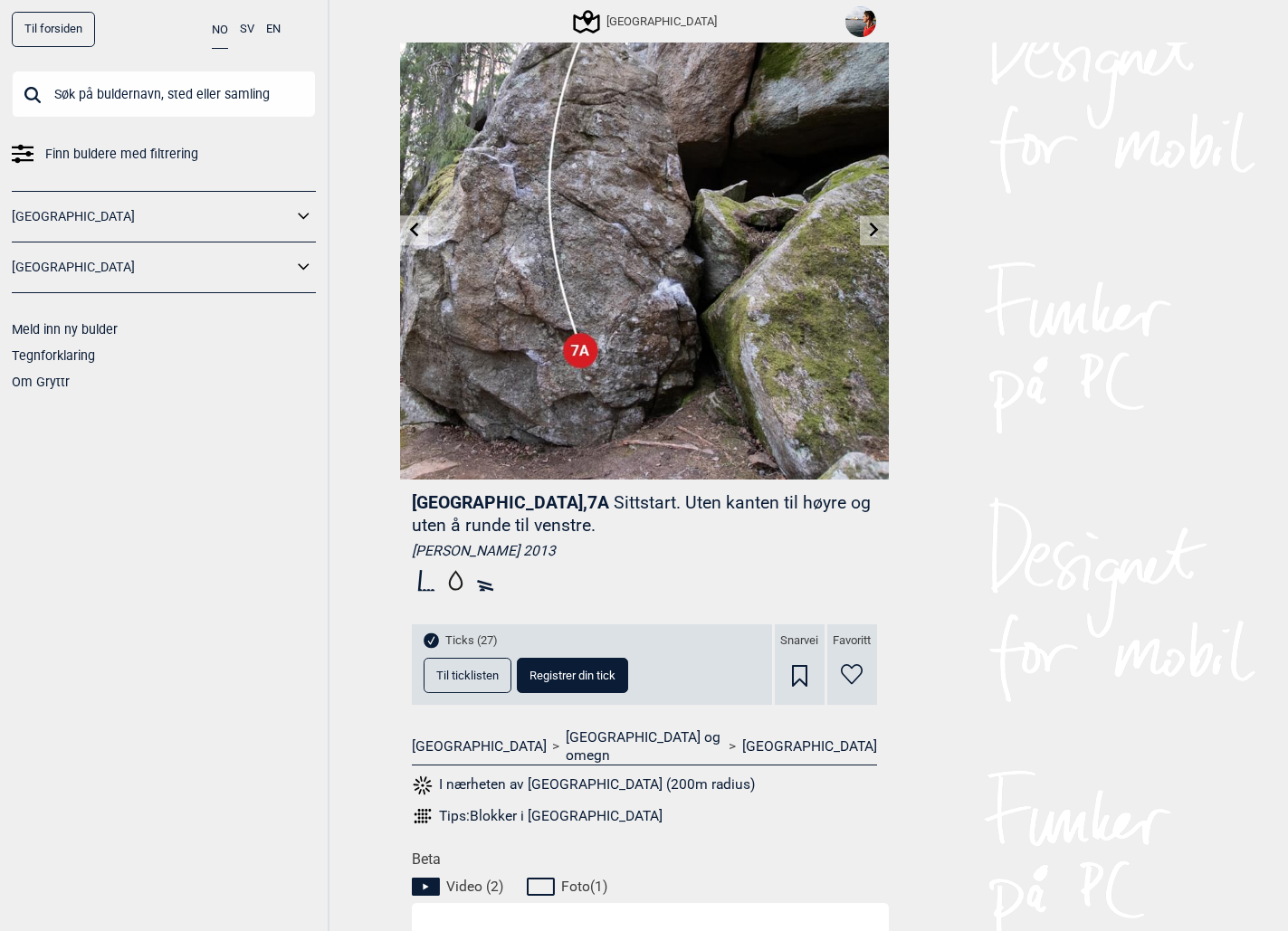
click at [475, 807] on div "Tips: Blokker i Oslo" at bounding box center [550, 816] width 223 height 18
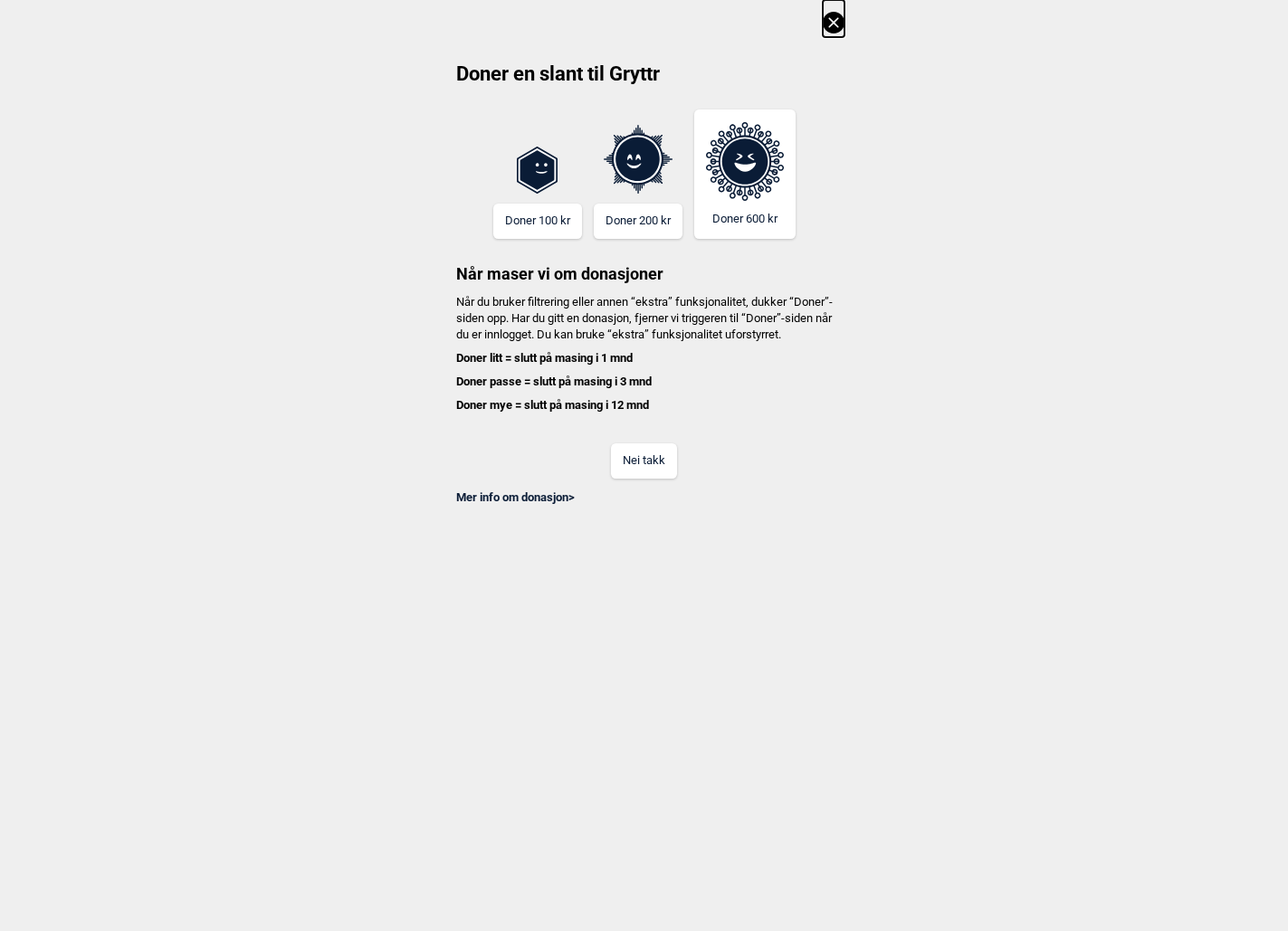
click at [645, 475] on button "Nei takk" at bounding box center [644, 461] width 66 height 36
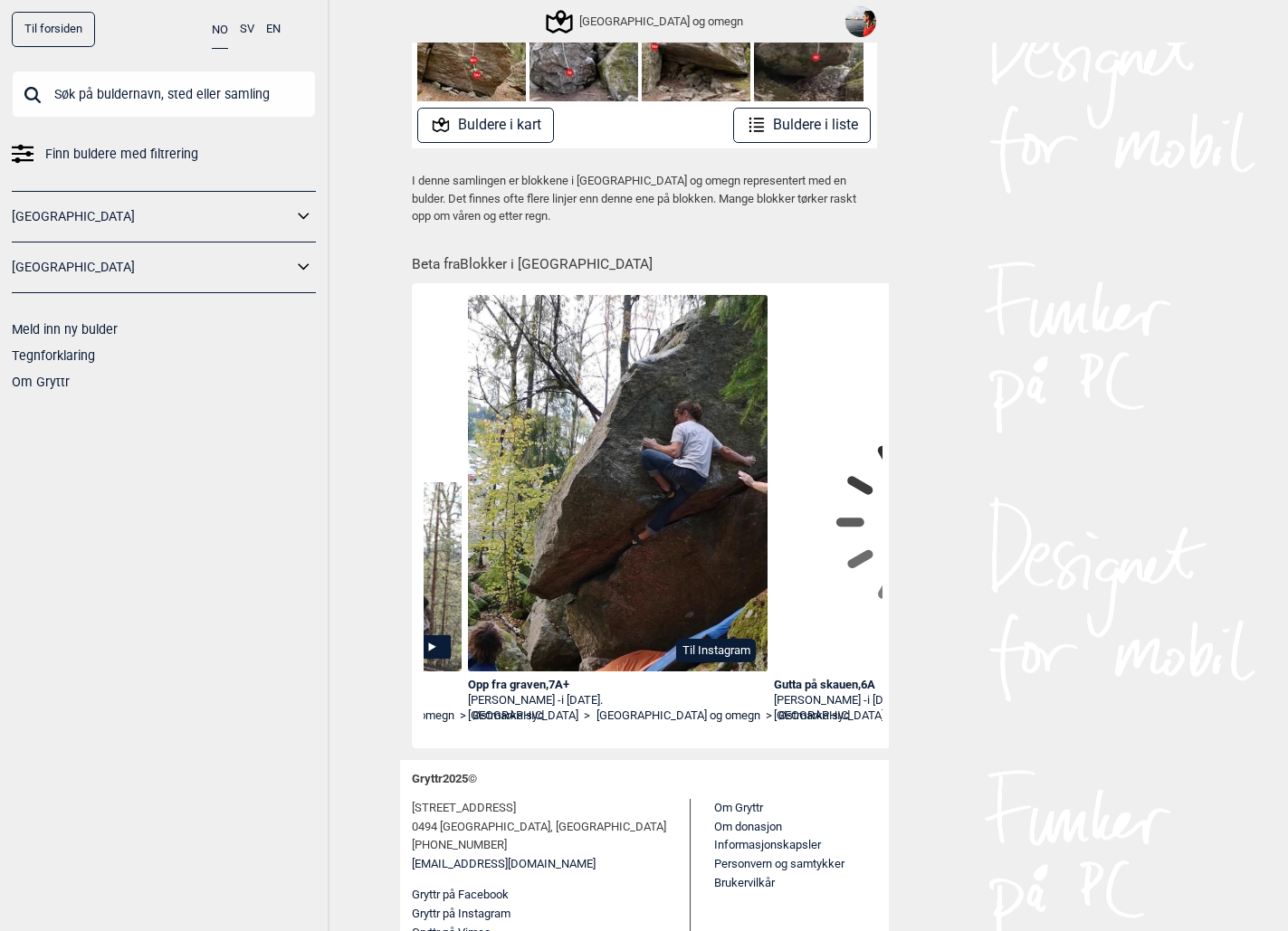
scroll to position [0, 11584]
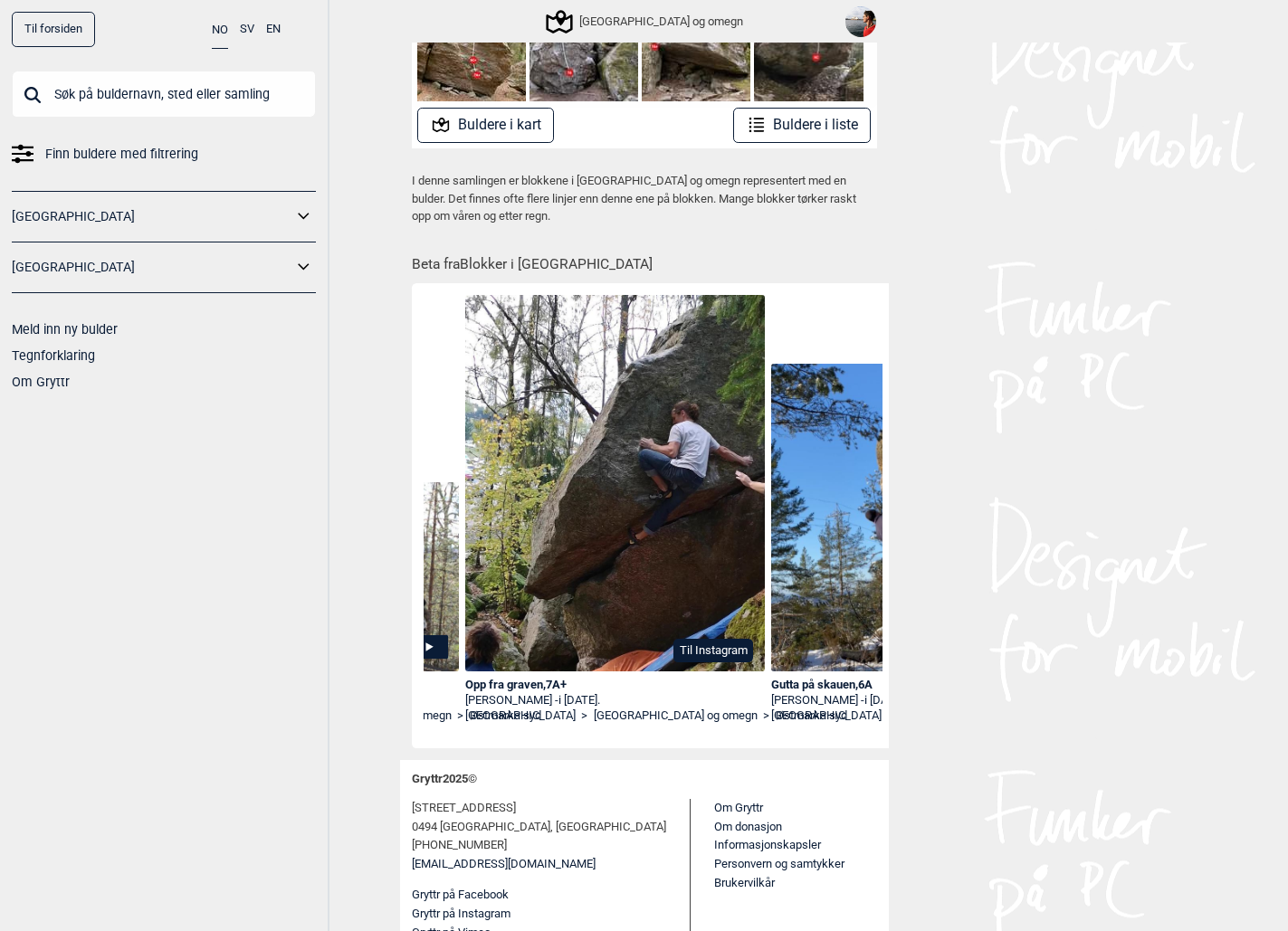
click at [486, 686] on div "Opp fra graven , 7A+" at bounding box center [615, 685] width 301 height 15
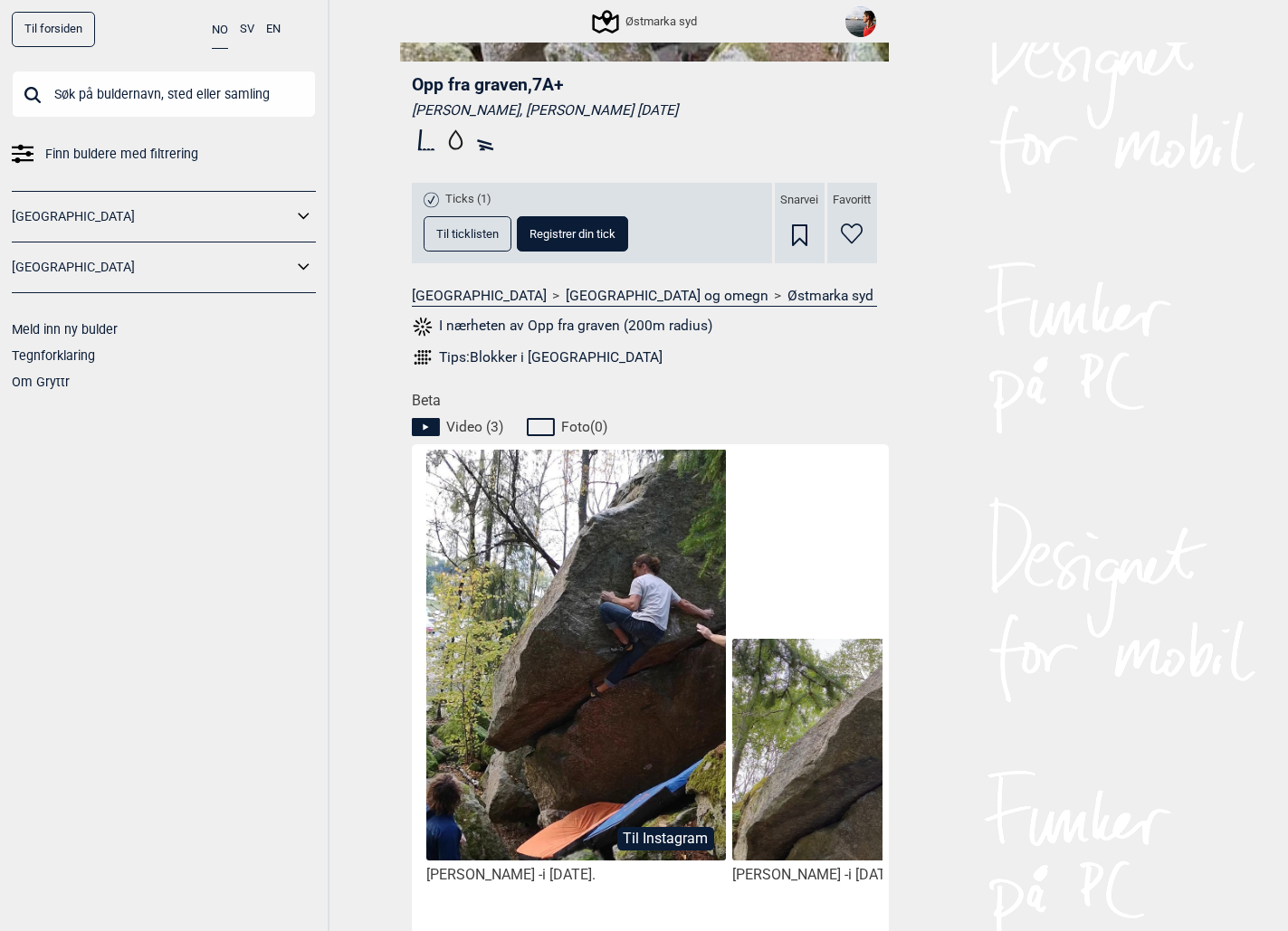
scroll to position [544, 0]
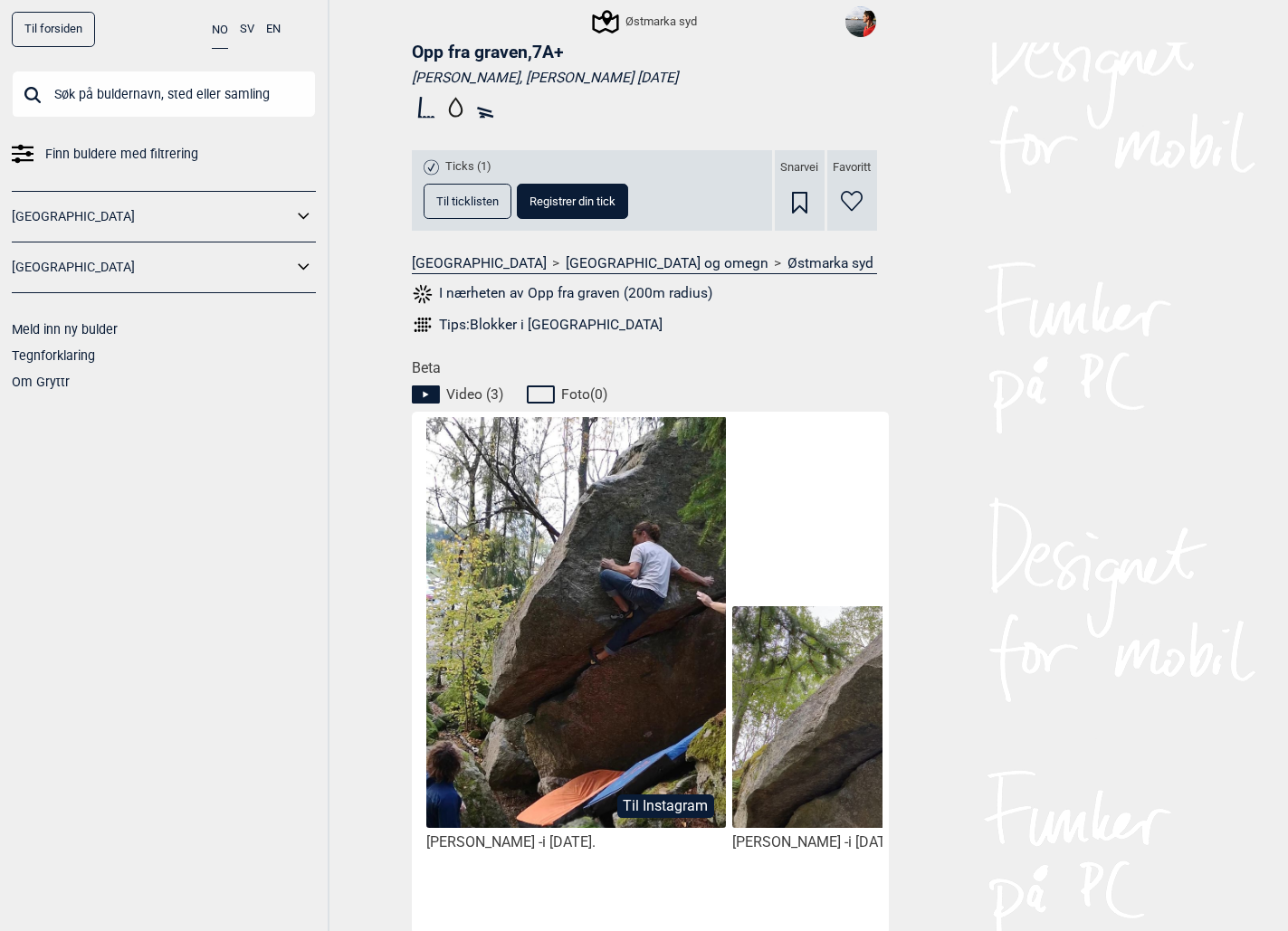
click at [637, 800] on button "Til Instagram" at bounding box center [665, 806] width 97 height 23
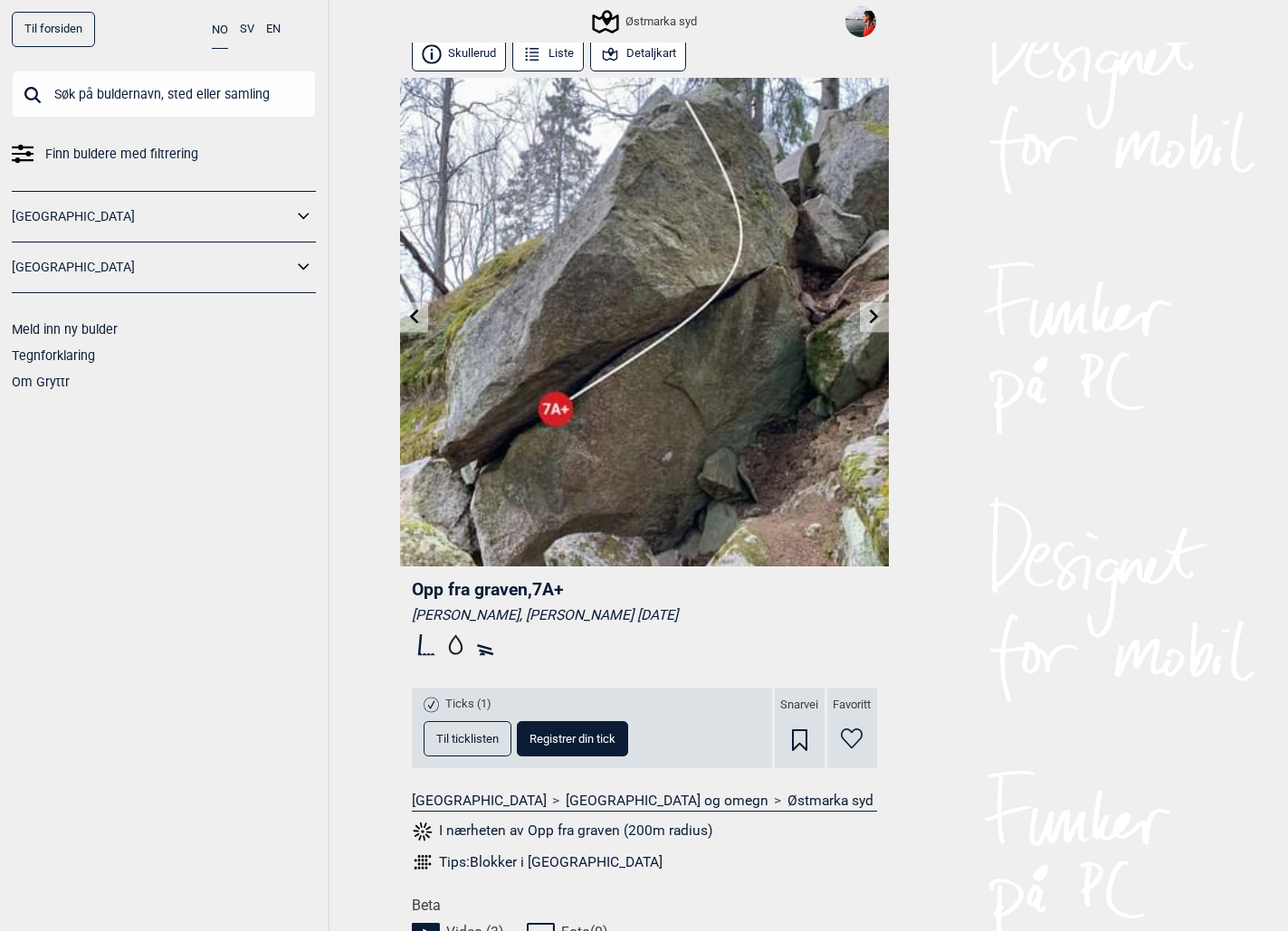
scroll to position [3, 0]
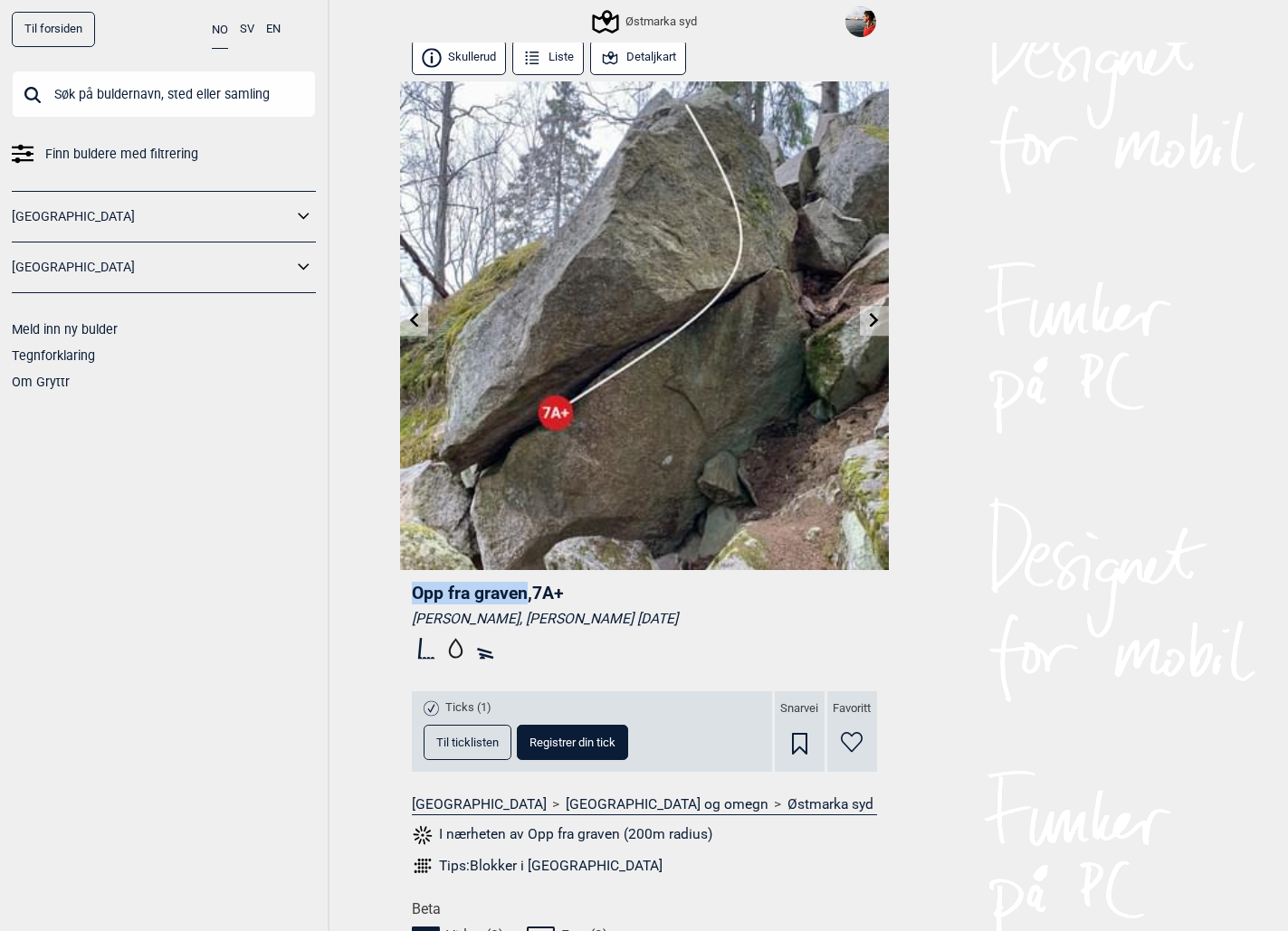
drag, startPoint x: 412, startPoint y: 598, endPoint x: 528, endPoint y: 596, distance: 116.0
click at [528, 596] on span "Opp fra graven , 7A+" at bounding box center [487, 594] width 152 height 21
copy span "Opp fra graven"
click at [638, 63] on button "Detaljkart" at bounding box center [638, 57] width 97 height 36
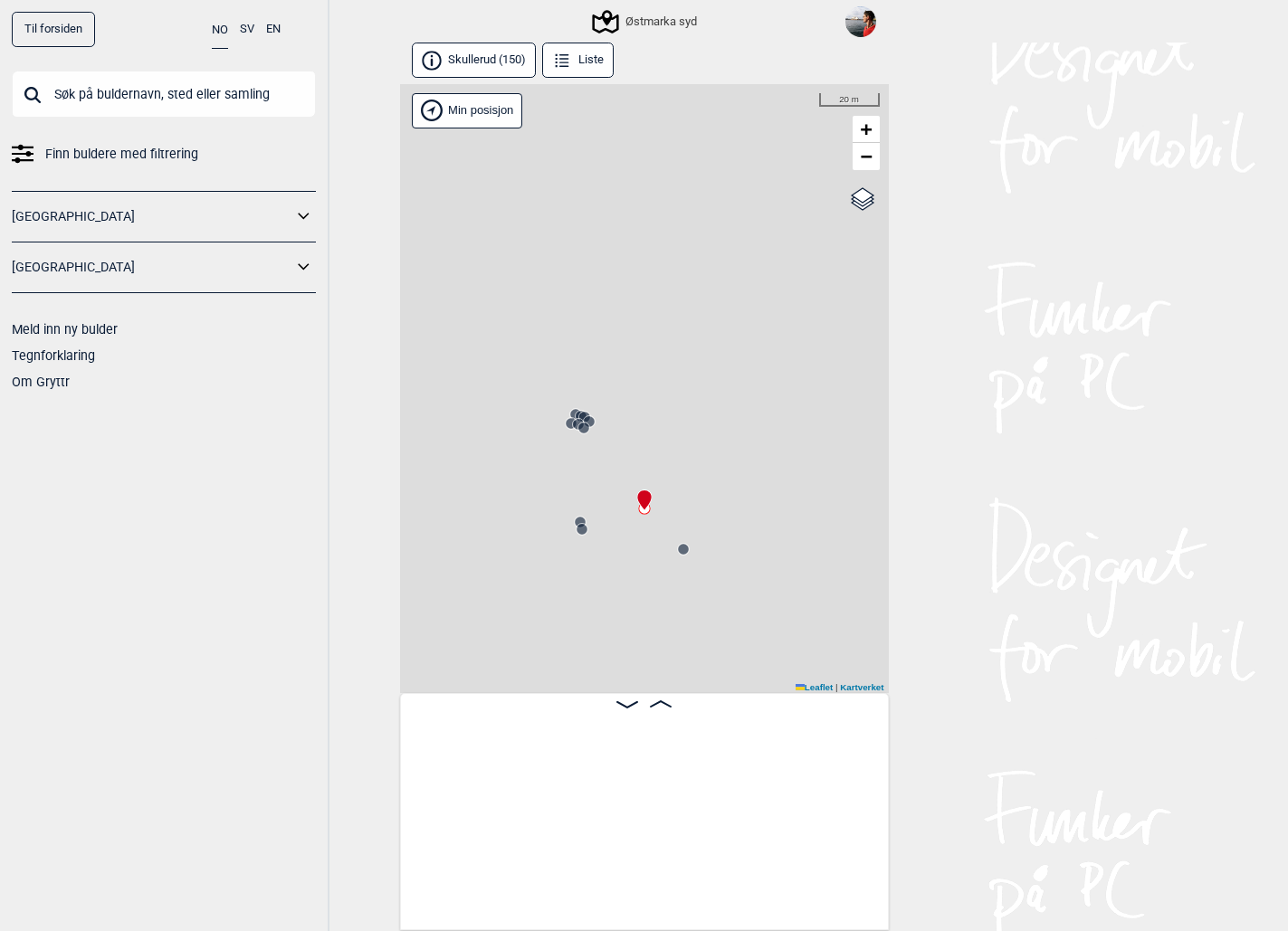
scroll to position [0, 1530]
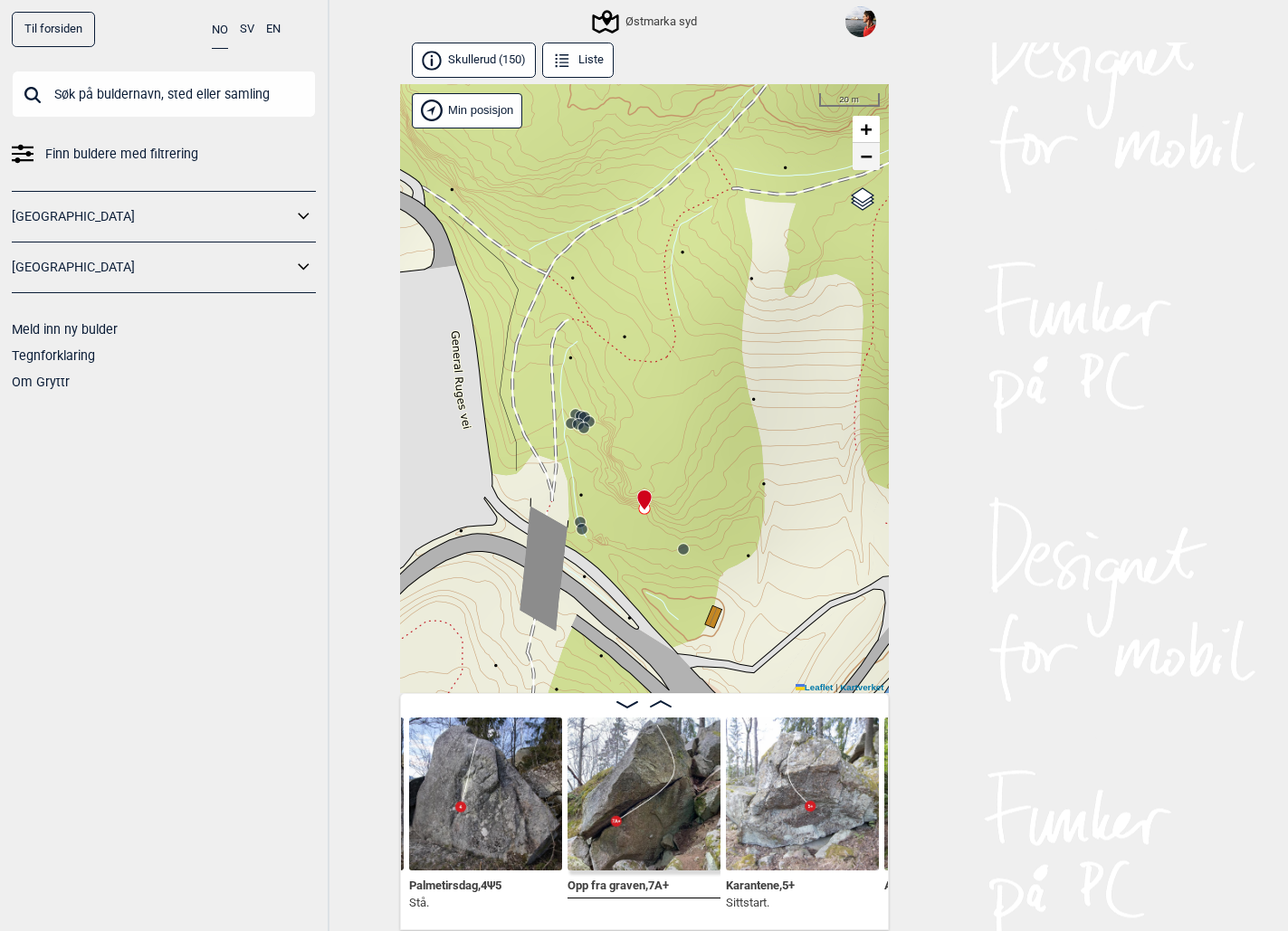
click at [868, 160] on span "−" at bounding box center [865, 156] width 12 height 22
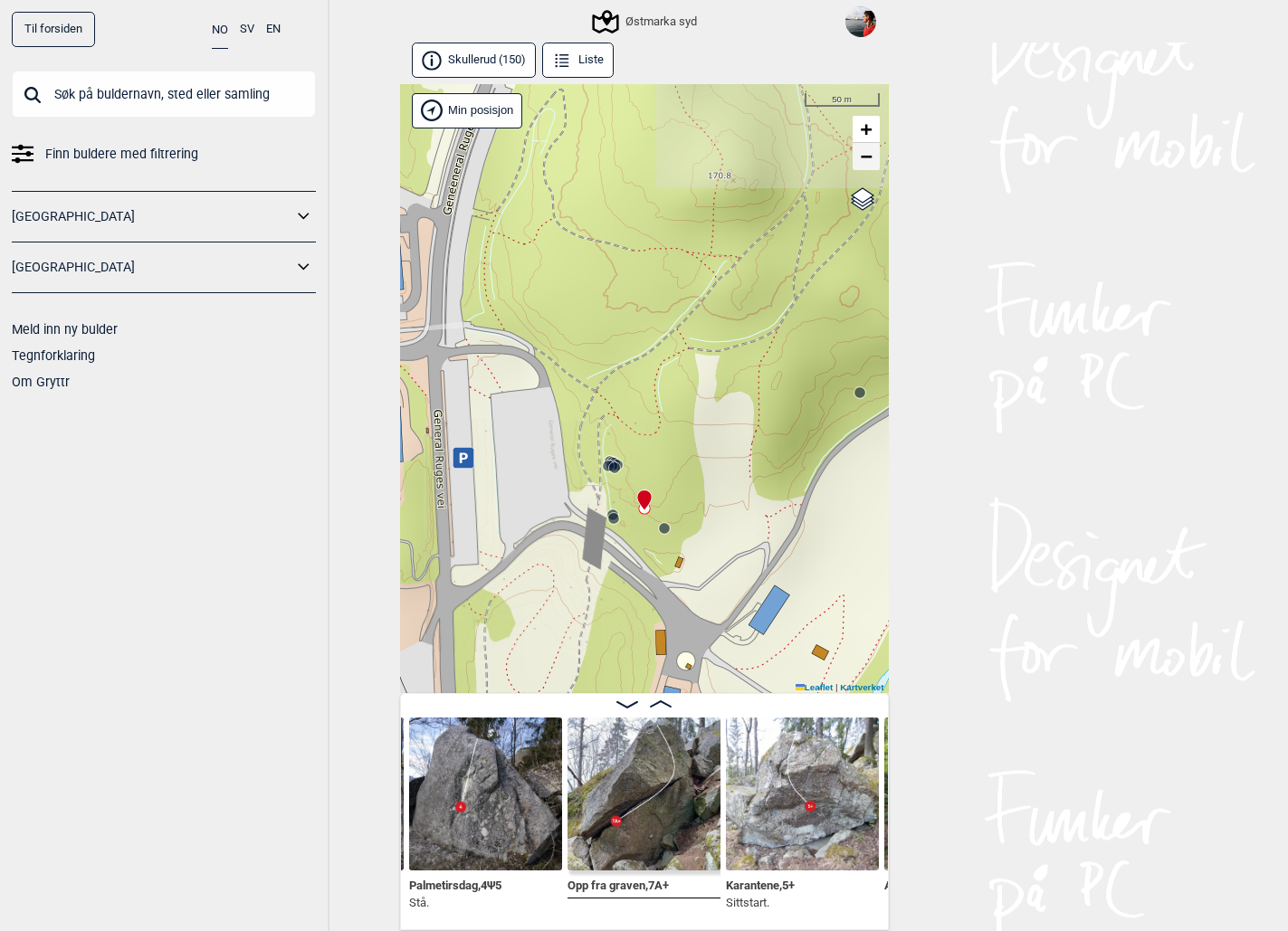
click at [868, 160] on span "−" at bounding box center [865, 156] width 12 height 22
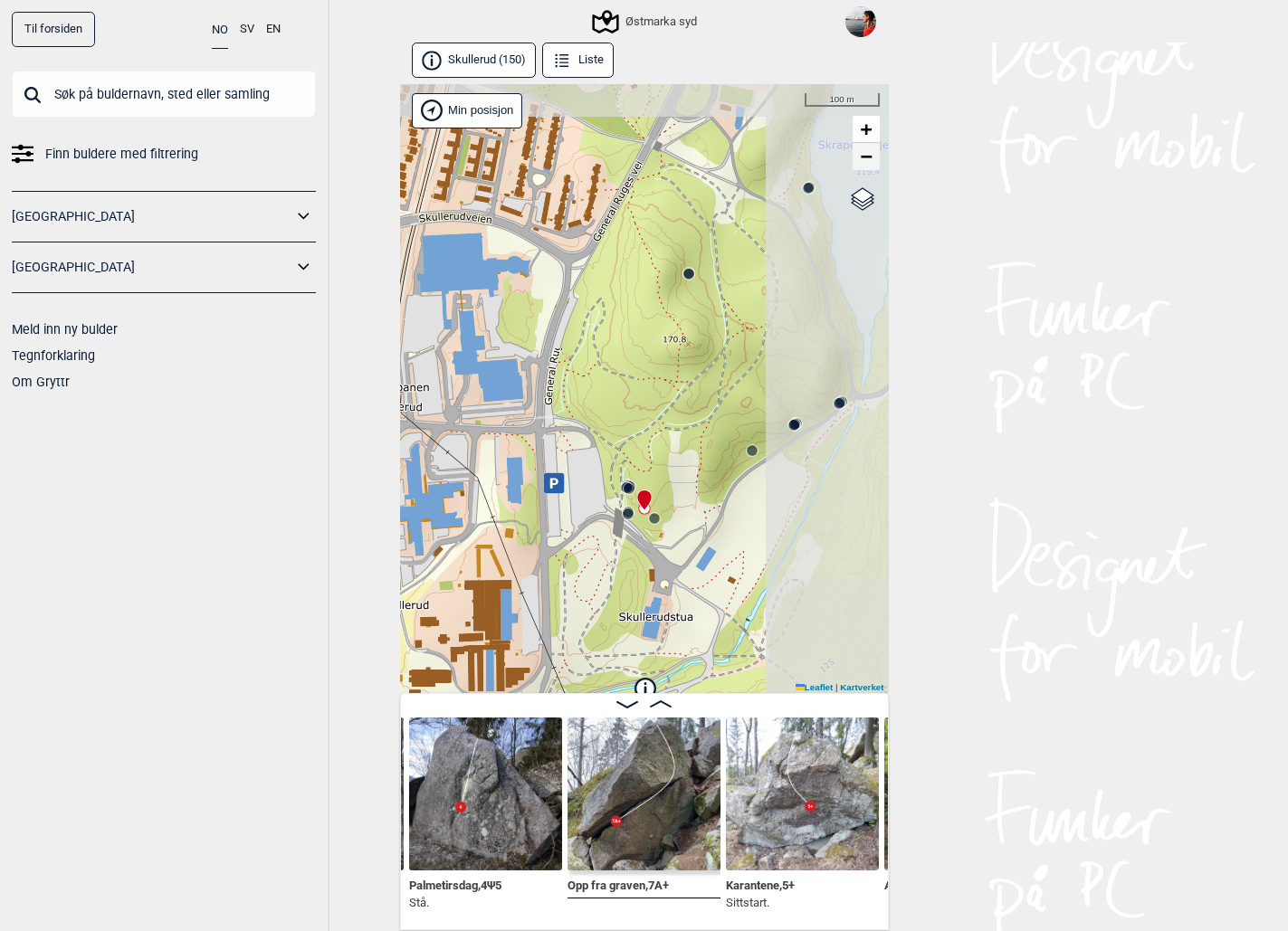
click at [868, 160] on span "−" at bounding box center [865, 156] width 12 height 22
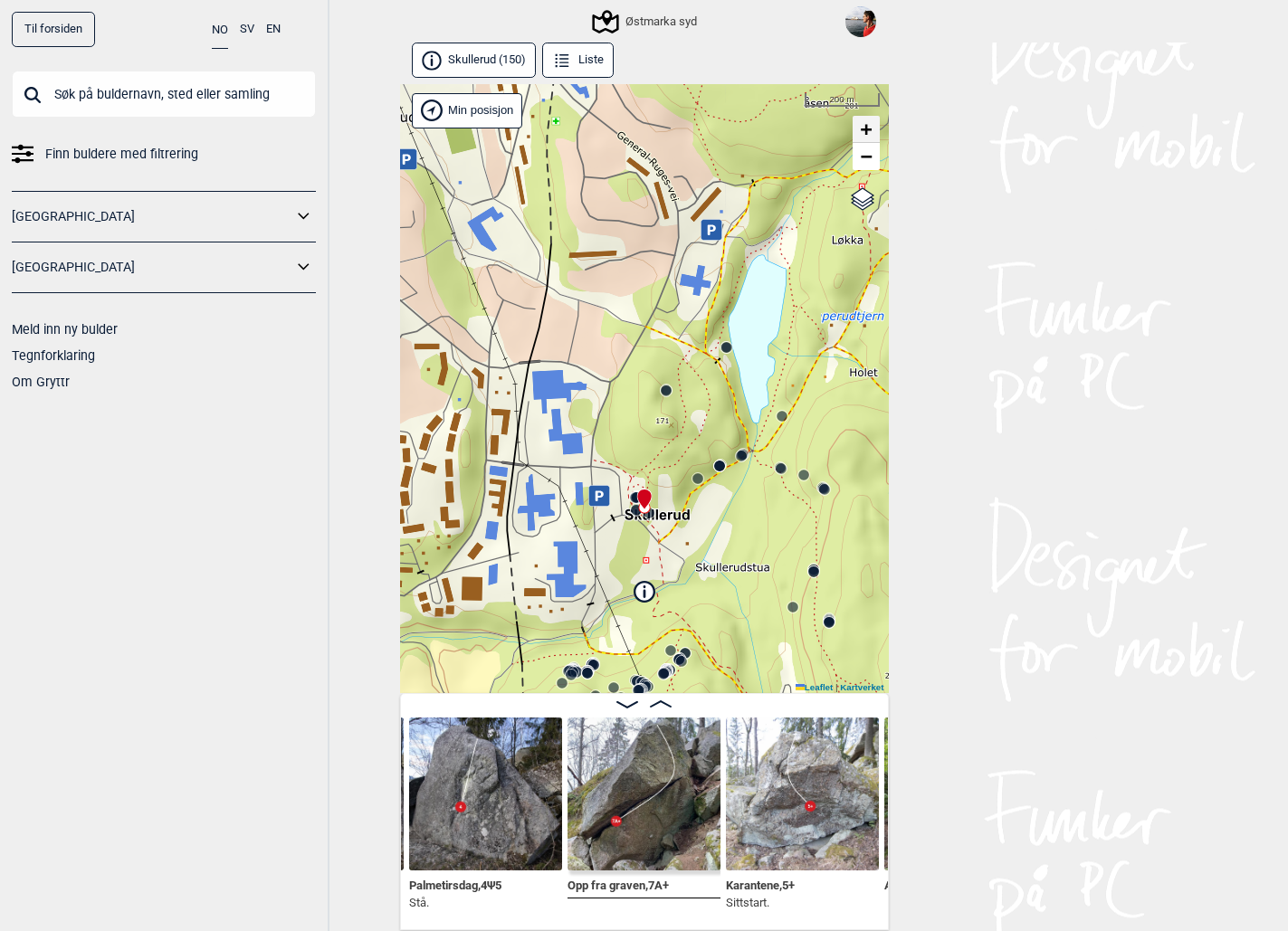
click at [871, 137] on link "+" at bounding box center [866, 130] width 27 height 27
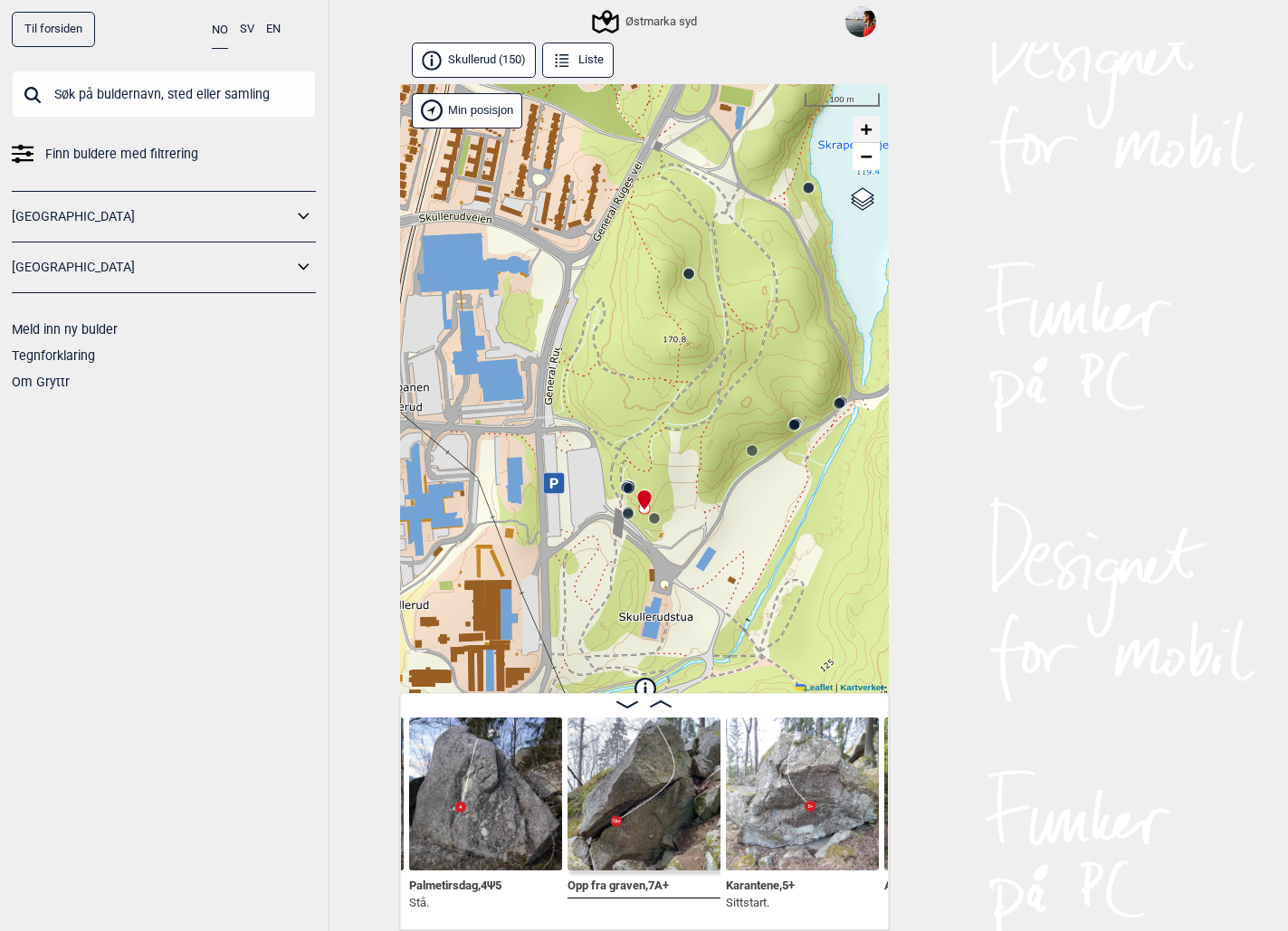
click at [871, 137] on link "+" at bounding box center [866, 130] width 27 height 27
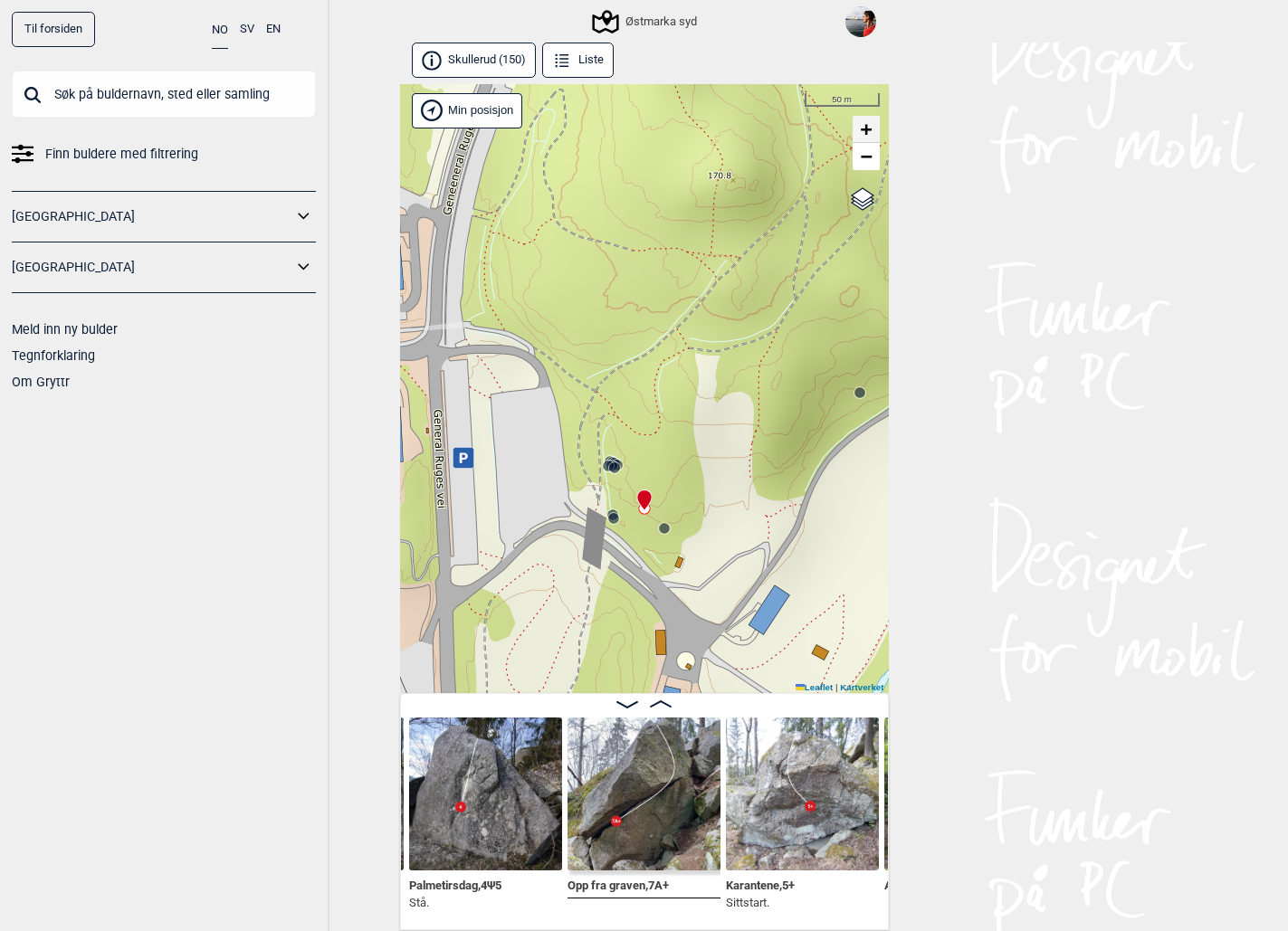
click at [871, 137] on link "+" at bounding box center [866, 130] width 27 height 27
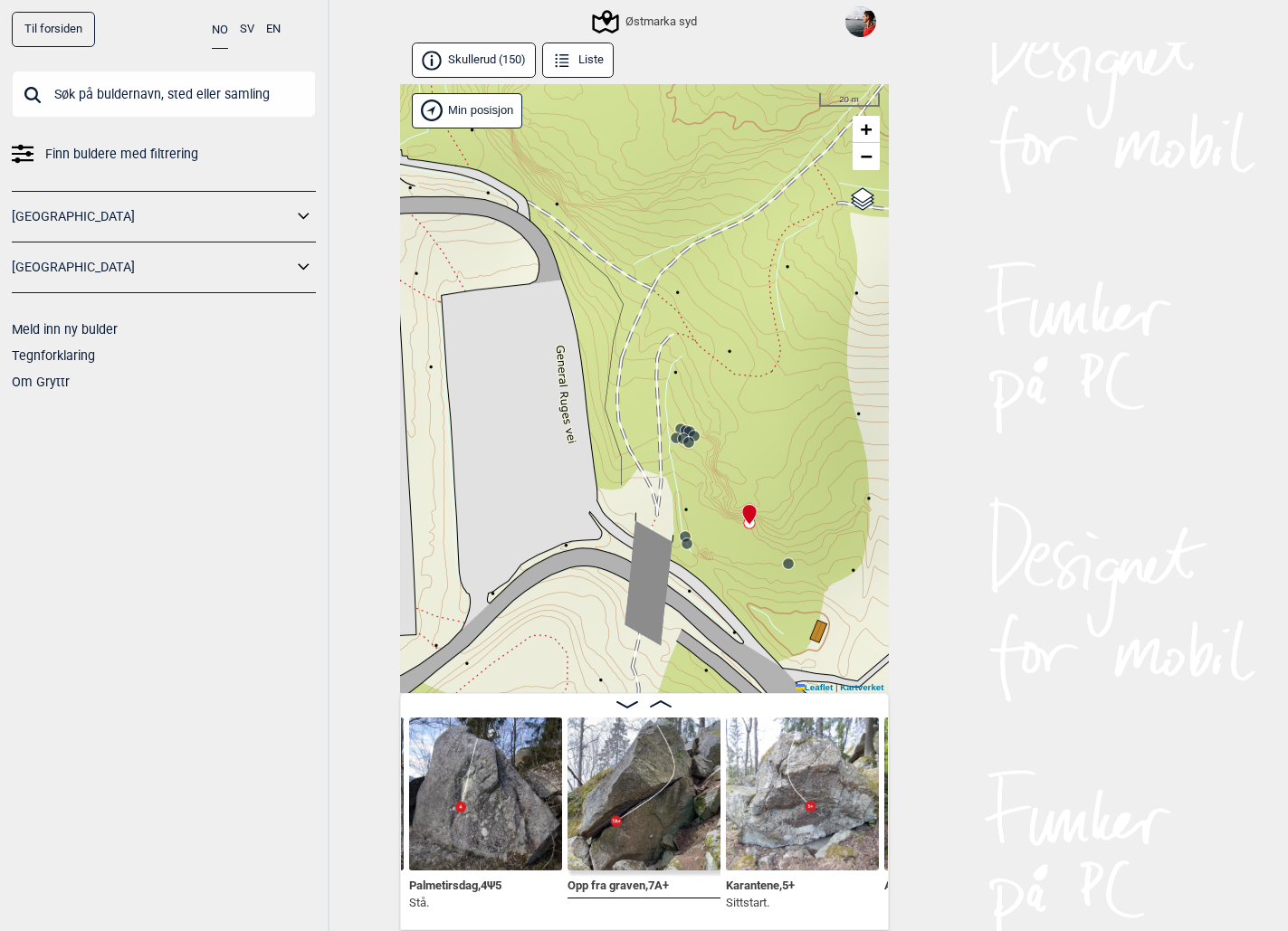
drag, startPoint x: 670, startPoint y: 417, endPoint x: 834, endPoint y: 446, distance: 166.5
click at [834, 446] on div "Østmarka syd" at bounding box center [644, 389] width 488 height 610
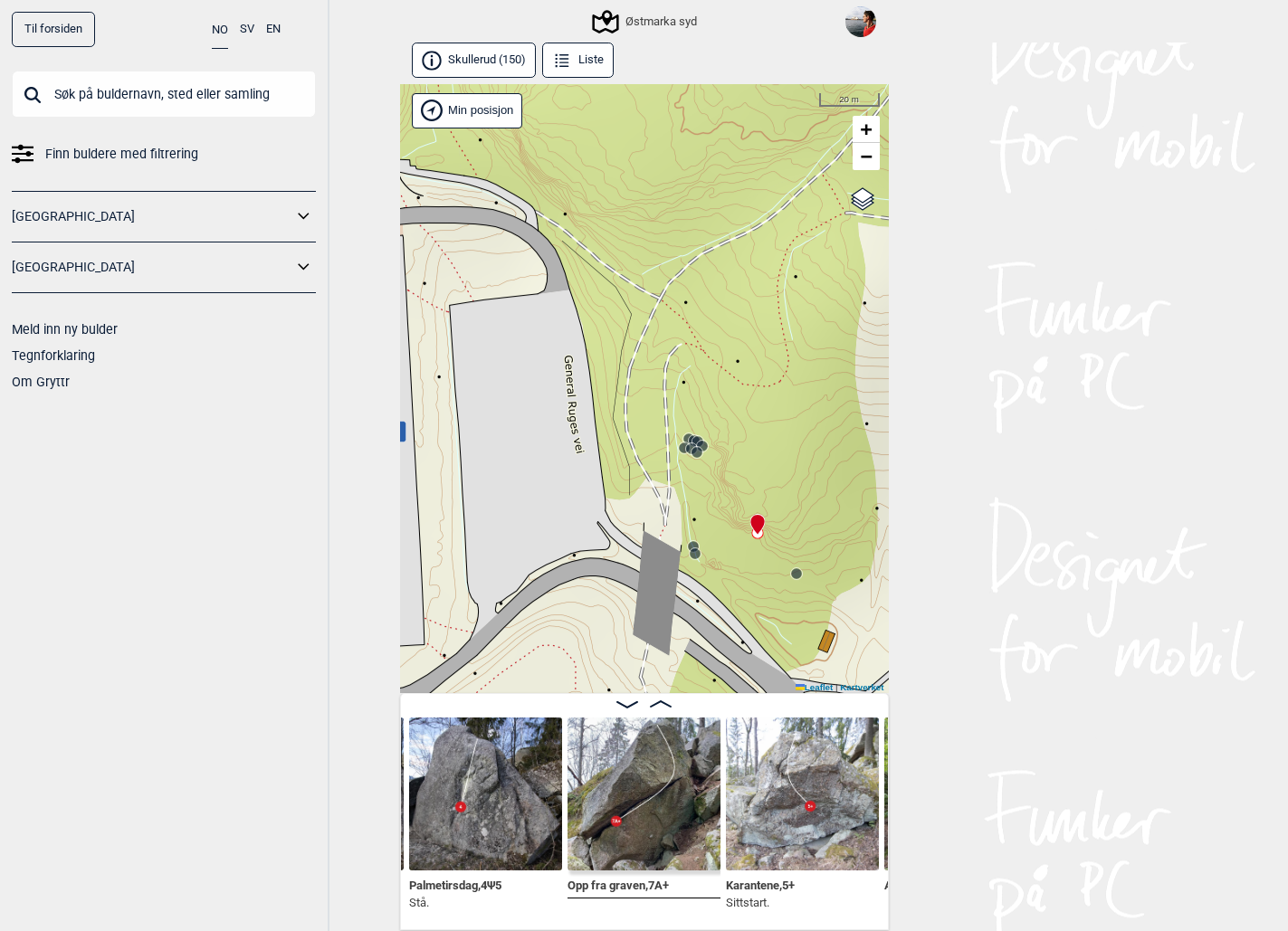
drag, startPoint x: 808, startPoint y: 450, endPoint x: 753, endPoint y: 445, distance: 55.2
click at [753, 445] on div "Østmarka syd" at bounding box center [644, 389] width 488 height 610
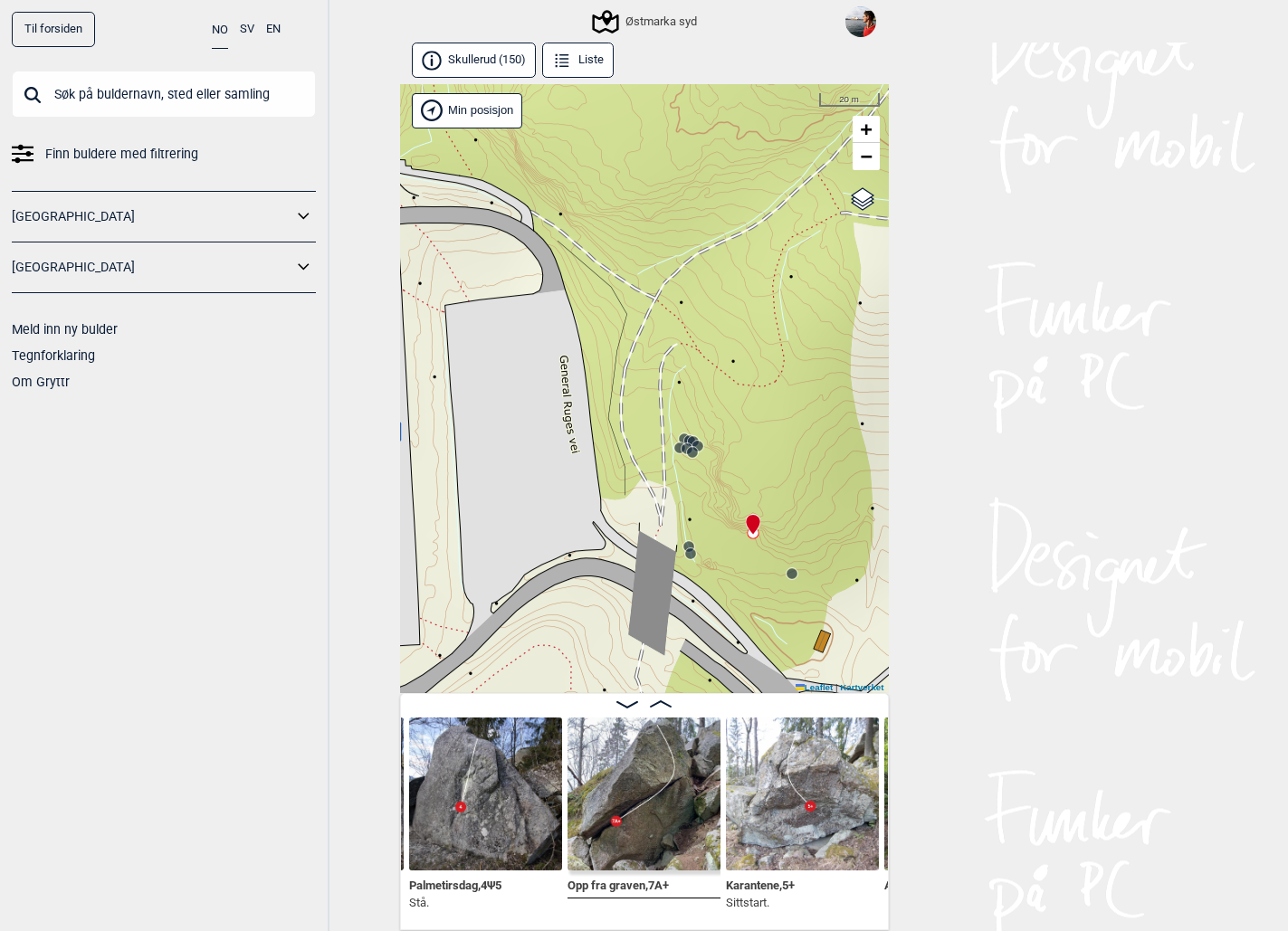
click at [683, 436] on icon at bounding box center [689, 440] width 15 height 15
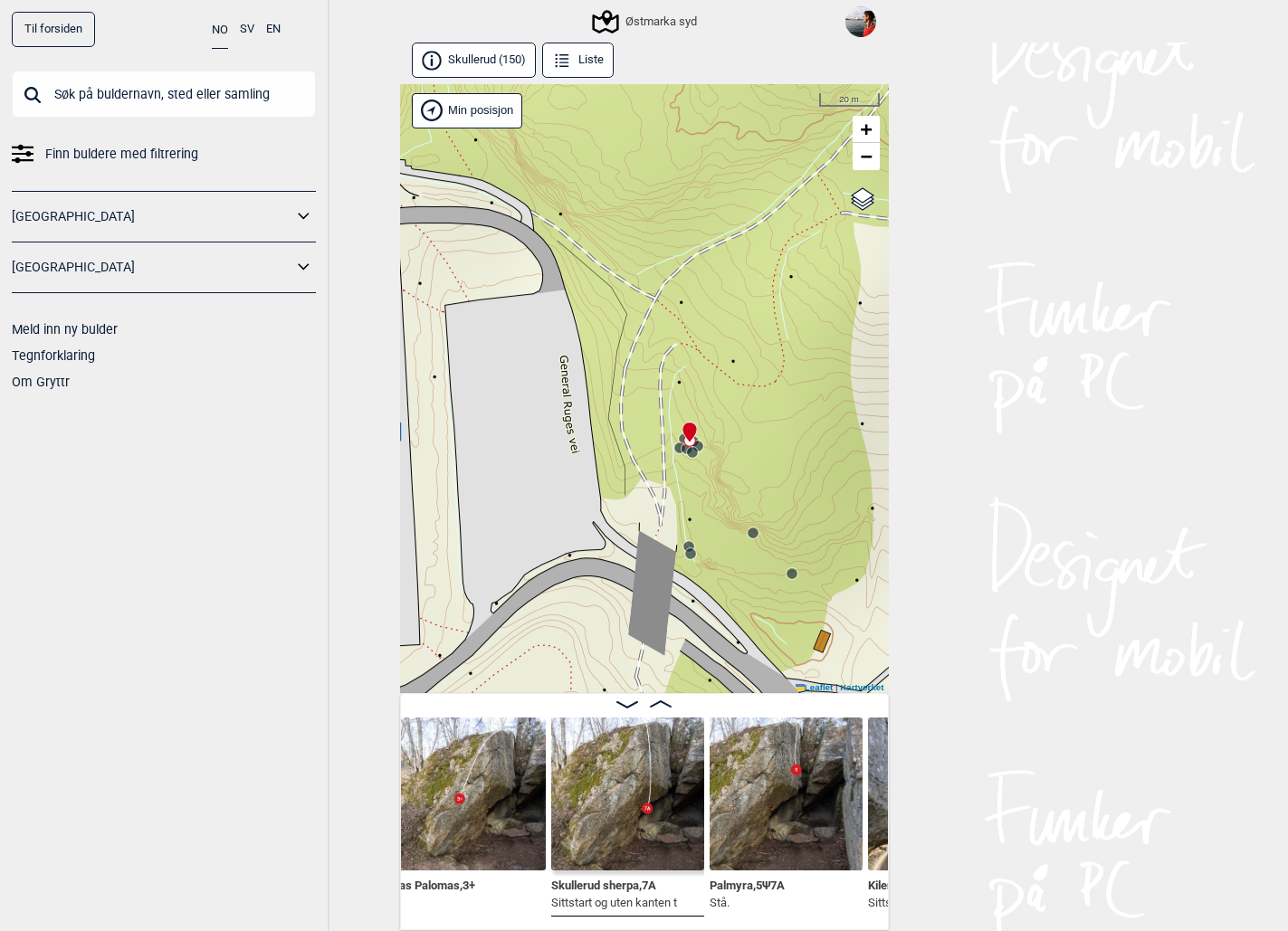
scroll to position [0, 333]
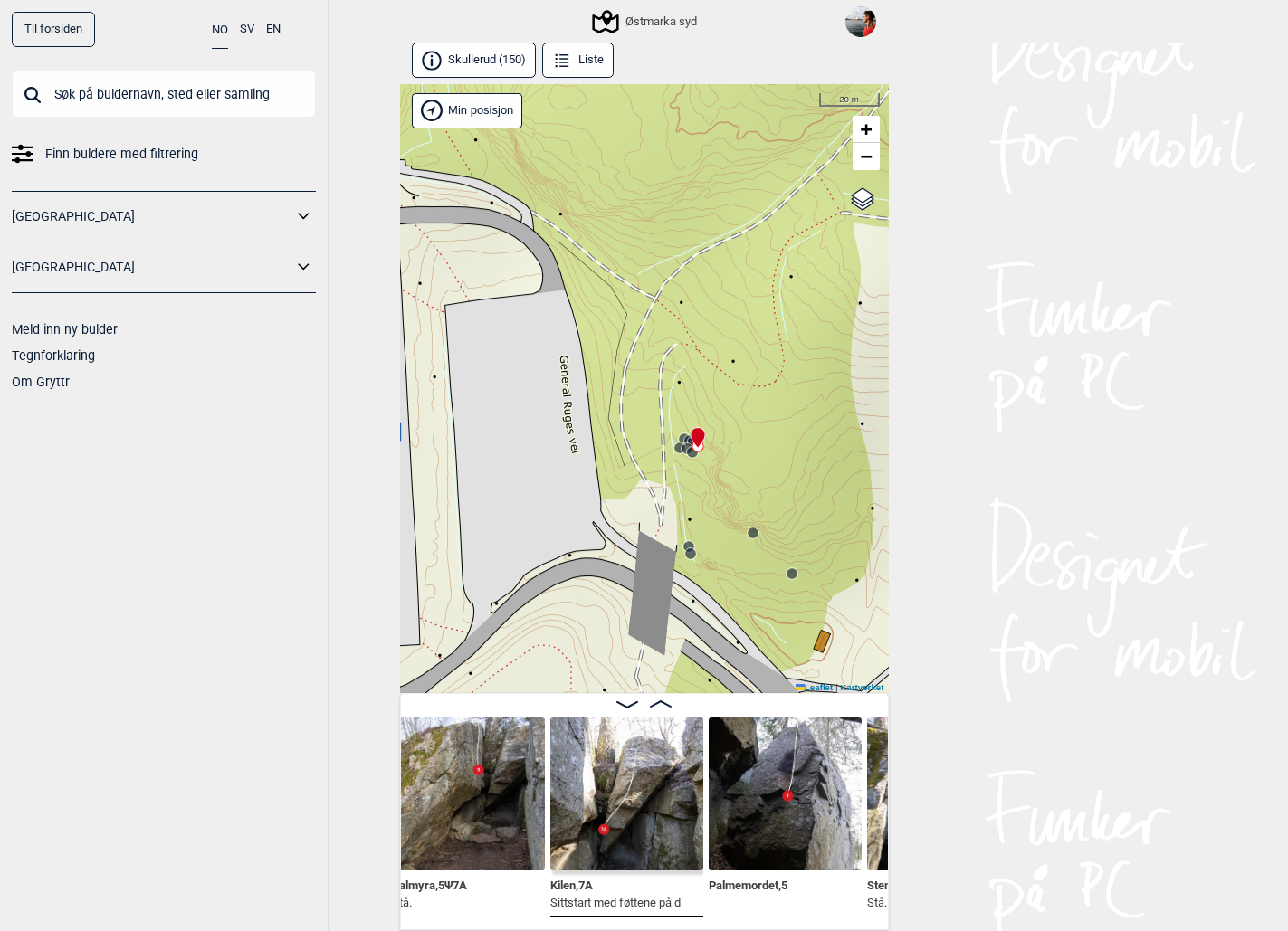
scroll to position [0, 610]
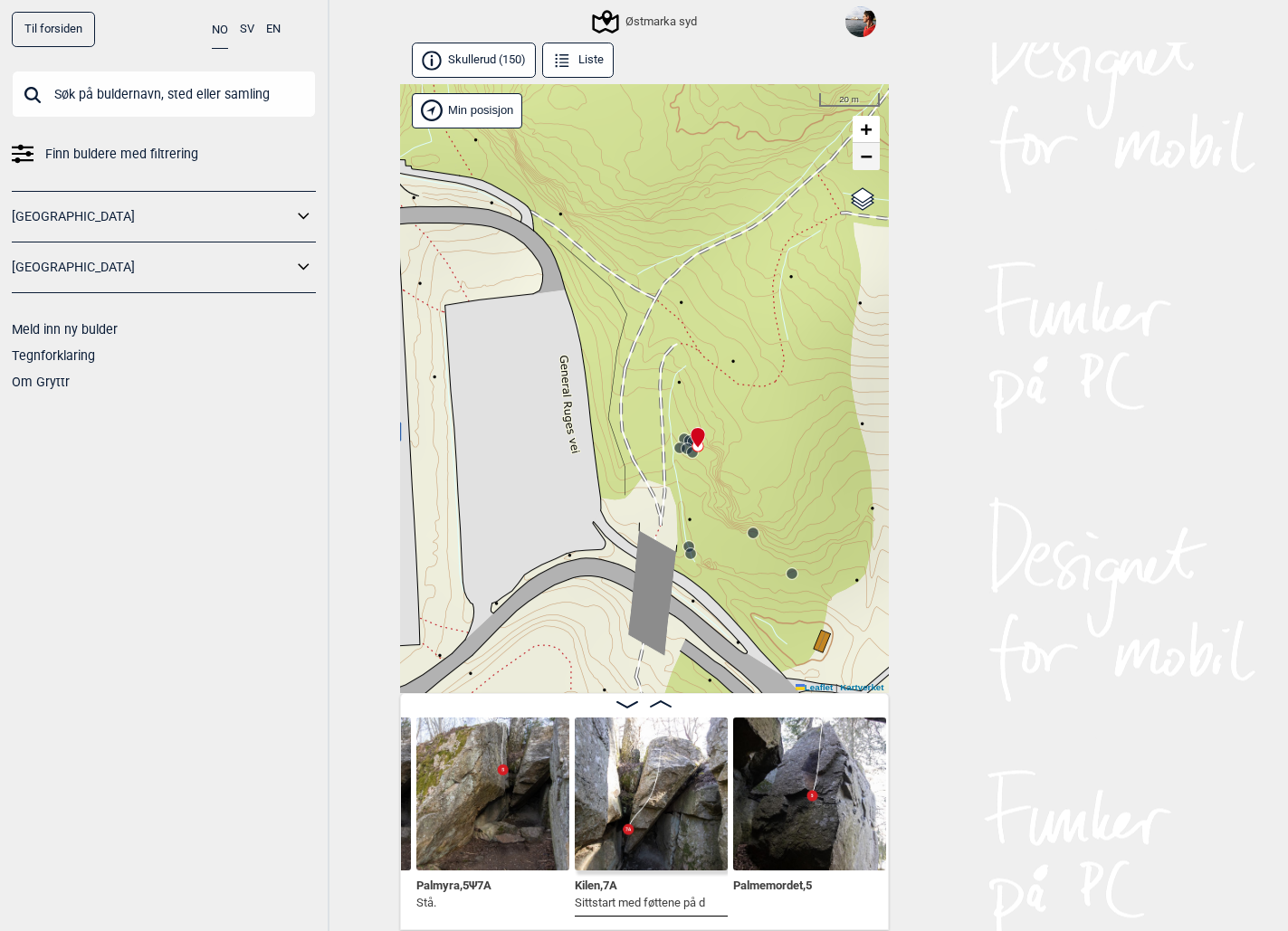
click at [868, 157] on span "−" at bounding box center [865, 156] width 12 height 22
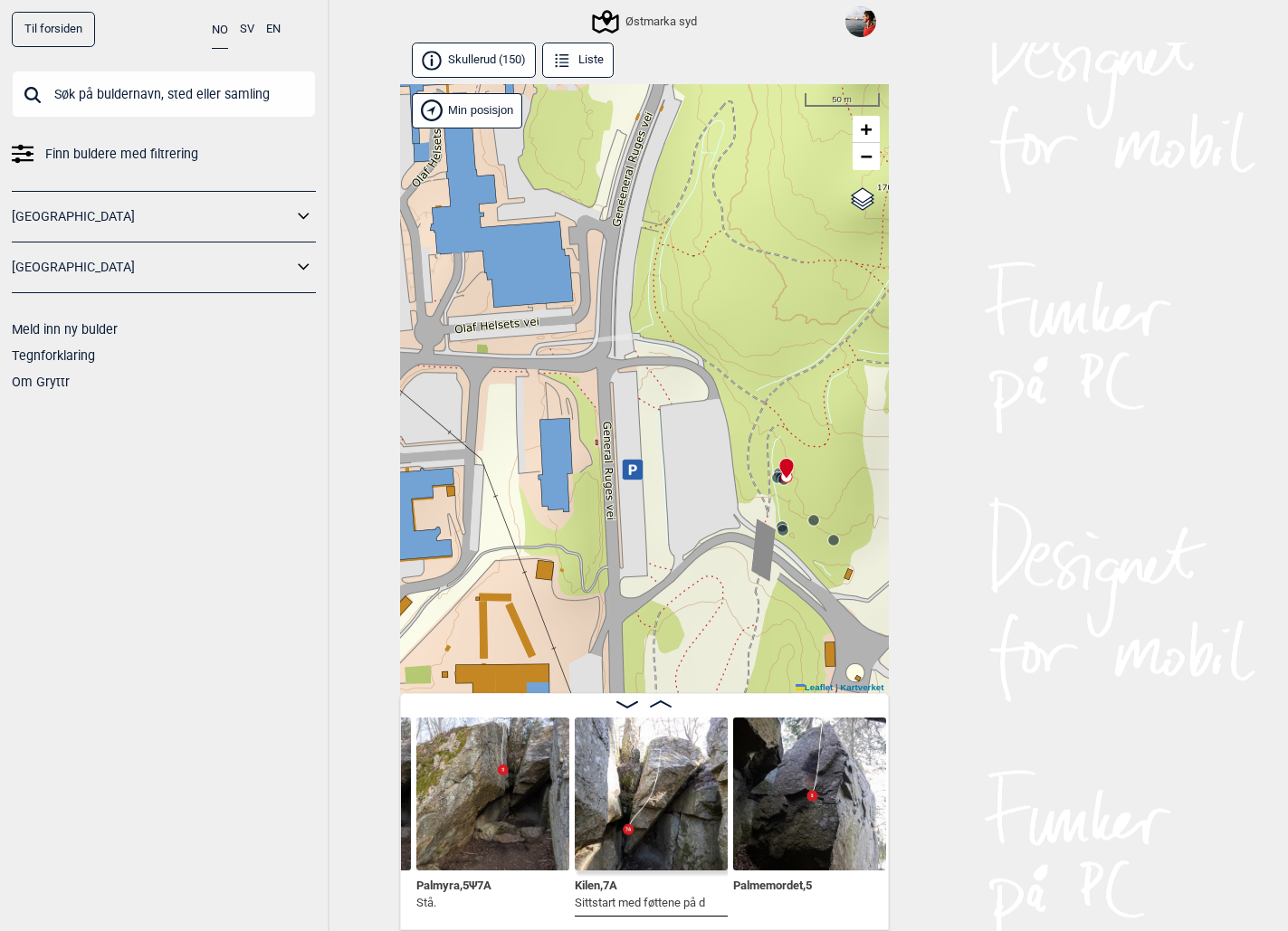
drag, startPoint x: 693, startPoint y: 325, endPoint x: 809, endPoint y: 325, distance: 116.0
click at [809, 325] on div "Østmarka syd" at bounding box center [644, 389] width 488 height 610
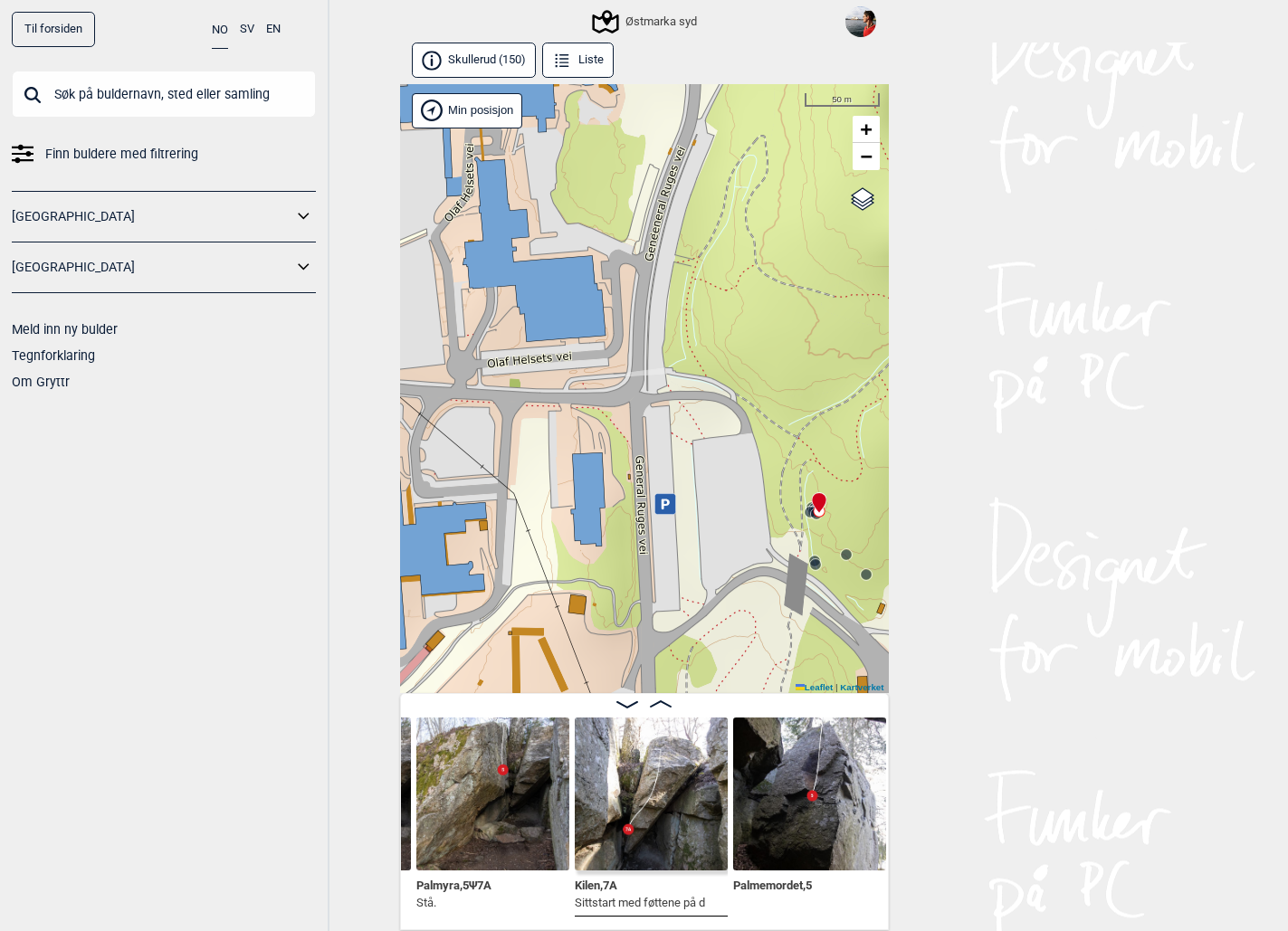
drag, startPoint x: 683, startPoint y: 307, endPoint x: 716, endPoint y: 342, distance: 48.1
click at [716, 342] on div "Østmarka syd" at bounding box center [644, 389] width 488 height 610
click at [862, 163] on span "−" at bounding box center [865, 156] width 12 height 22
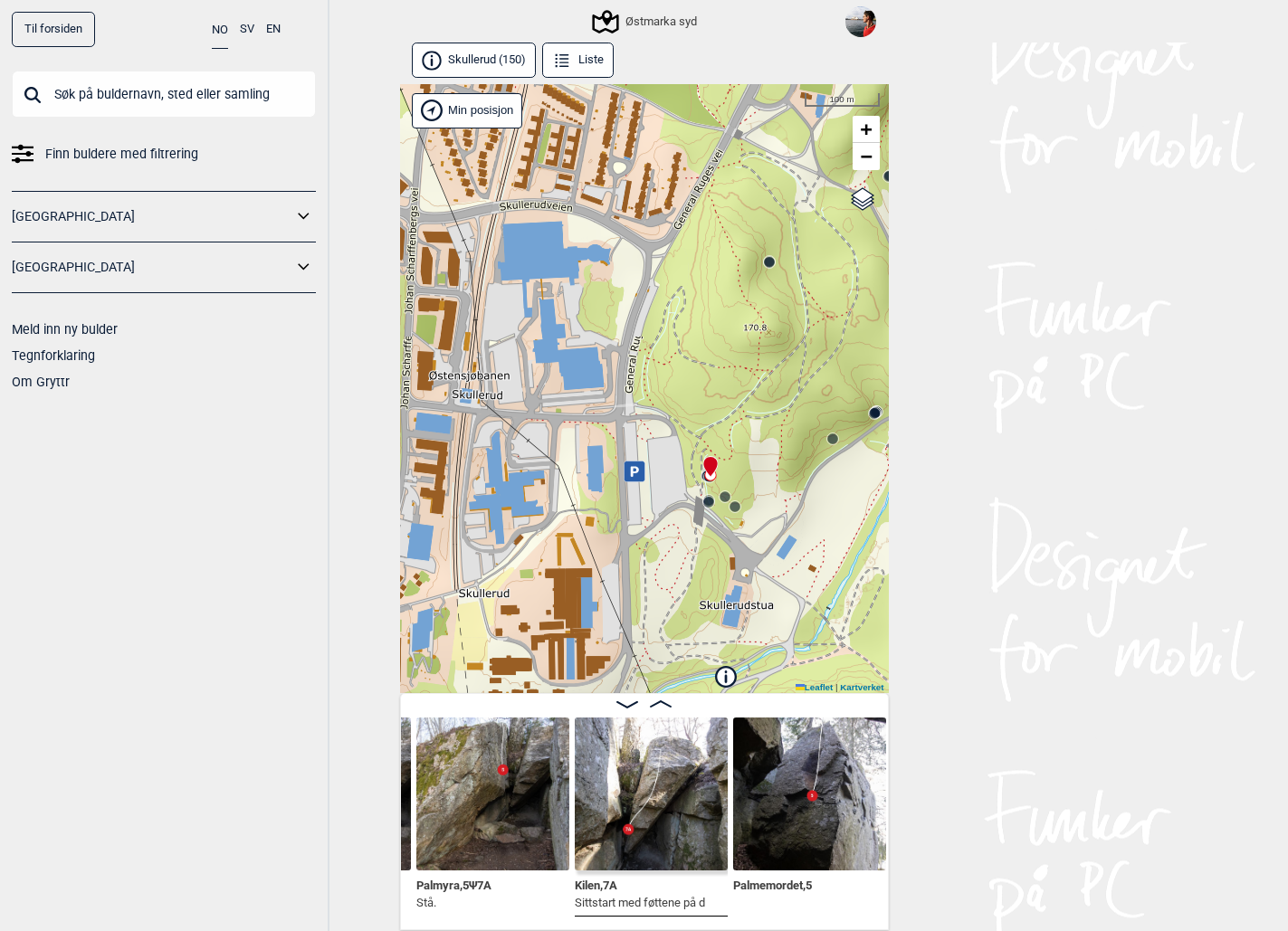
drag, startPoint x: 666, startPoint y: 350, endPoint x: 645, endPoint y: 316, distance: 40.0
click at [645, 316] on div "Østmarka syd" at bounding box center [644, 389] width 488 height 610
click at [650, 814] on img at bounding box center [651, 794] width 153 height 153
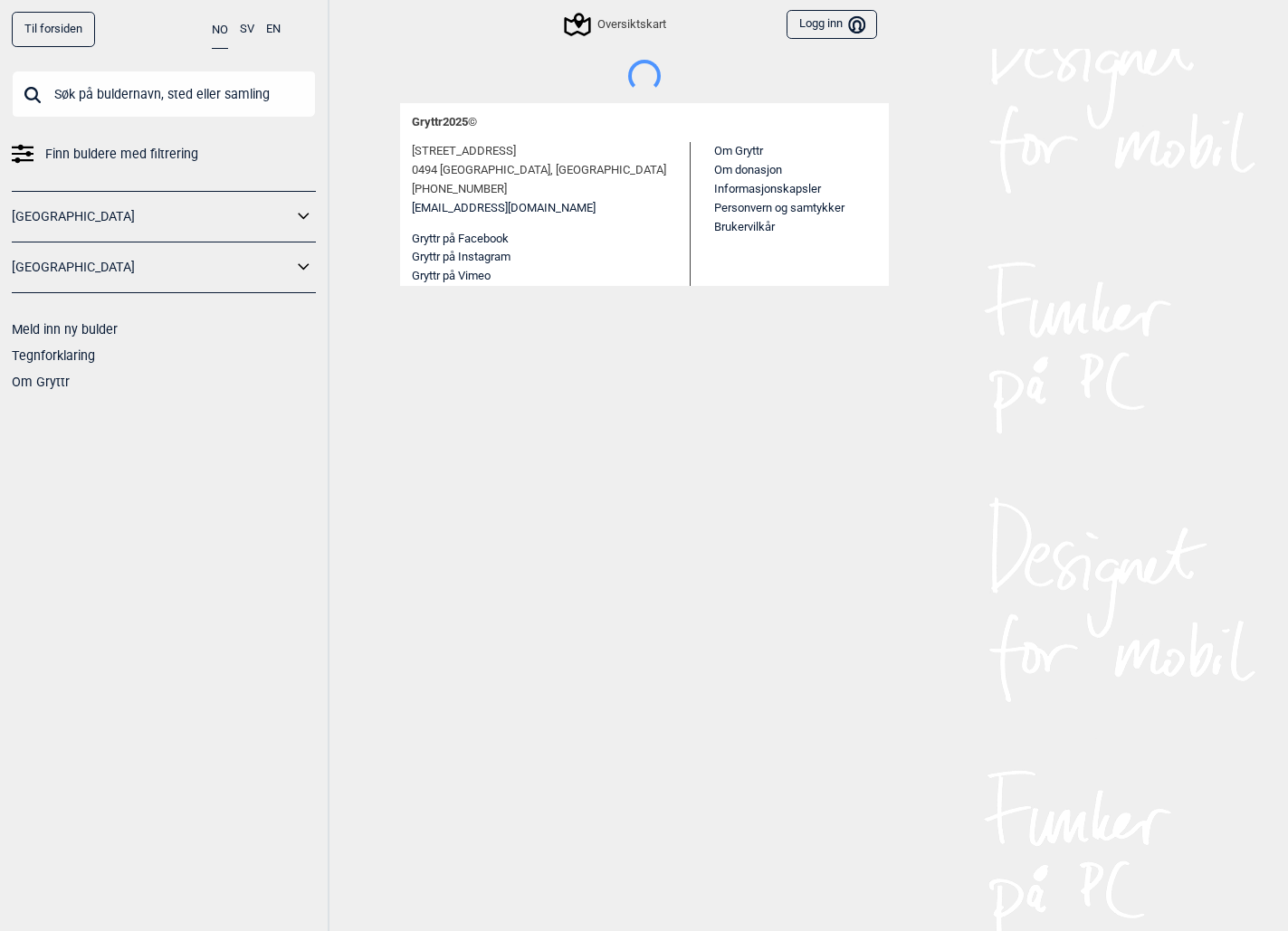
click at [123, 92] on input "text" at bounding box center [163, 94] width 305 height 47
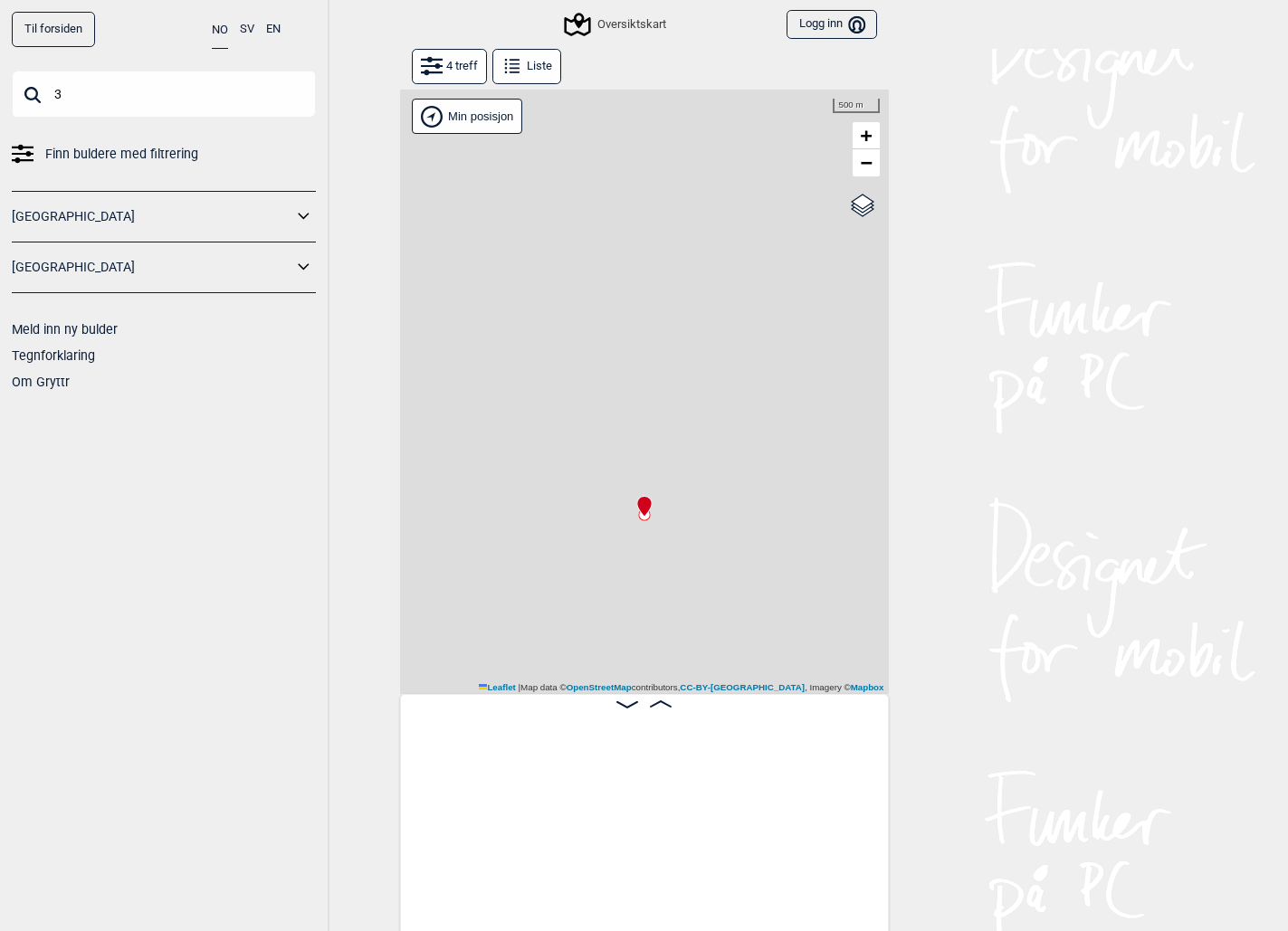
scroll to position [0, 142]
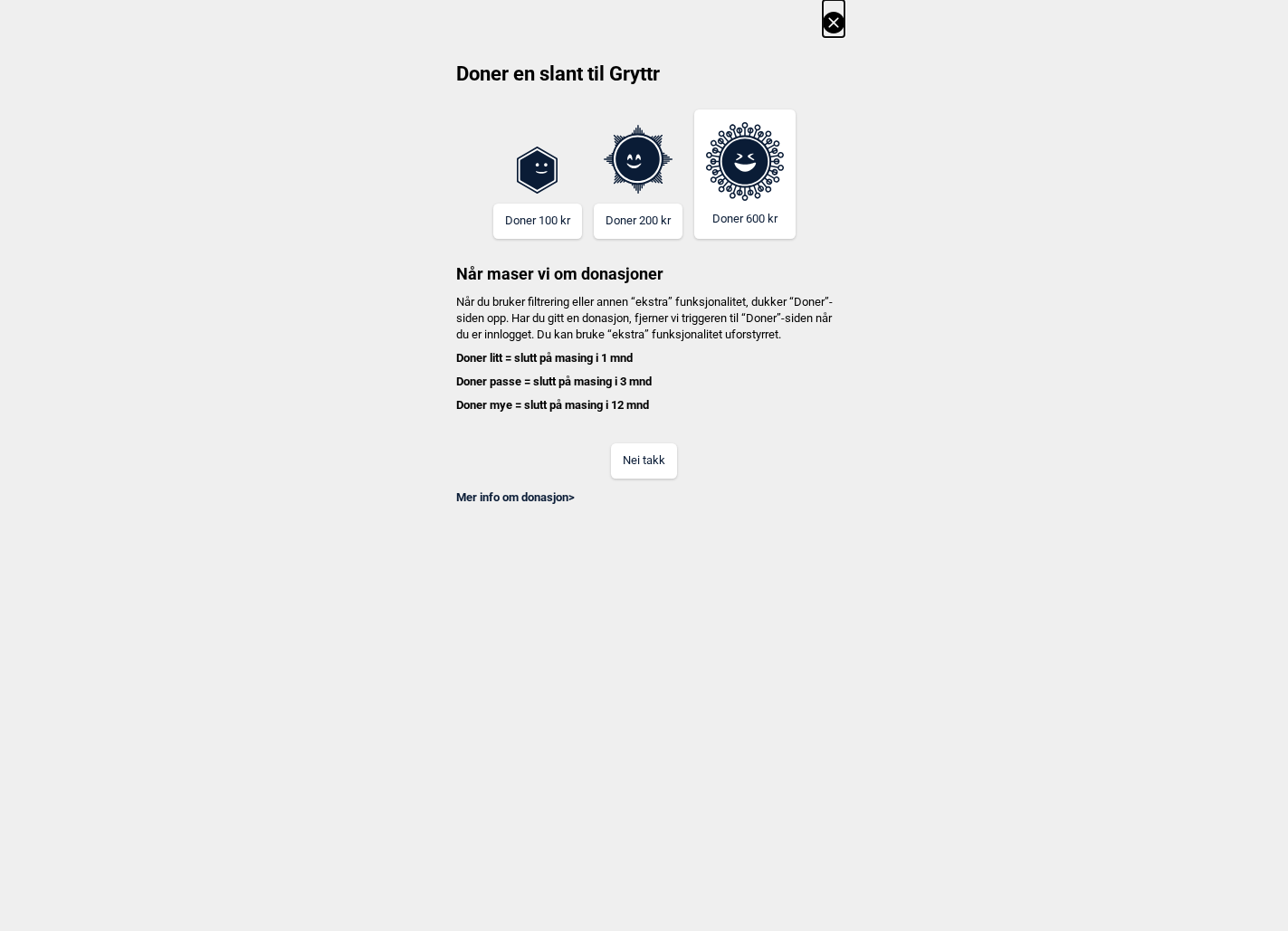
click at [626, 477] on button "Nei takk" at bounding box center [644, 461] width 66 height 36
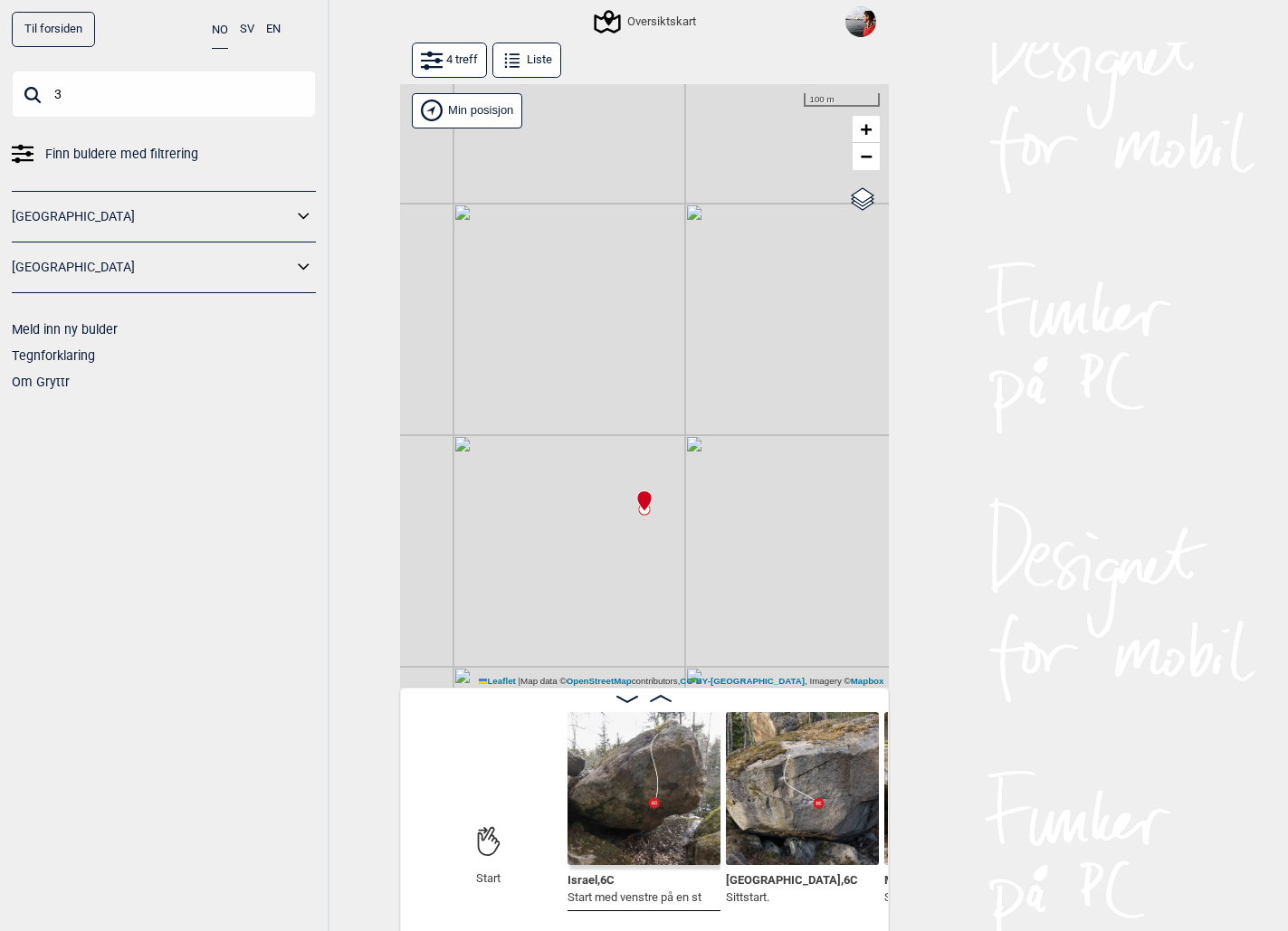
click at [120, 88] on input "3" at bounding box center [163, 94] width 305 height 47
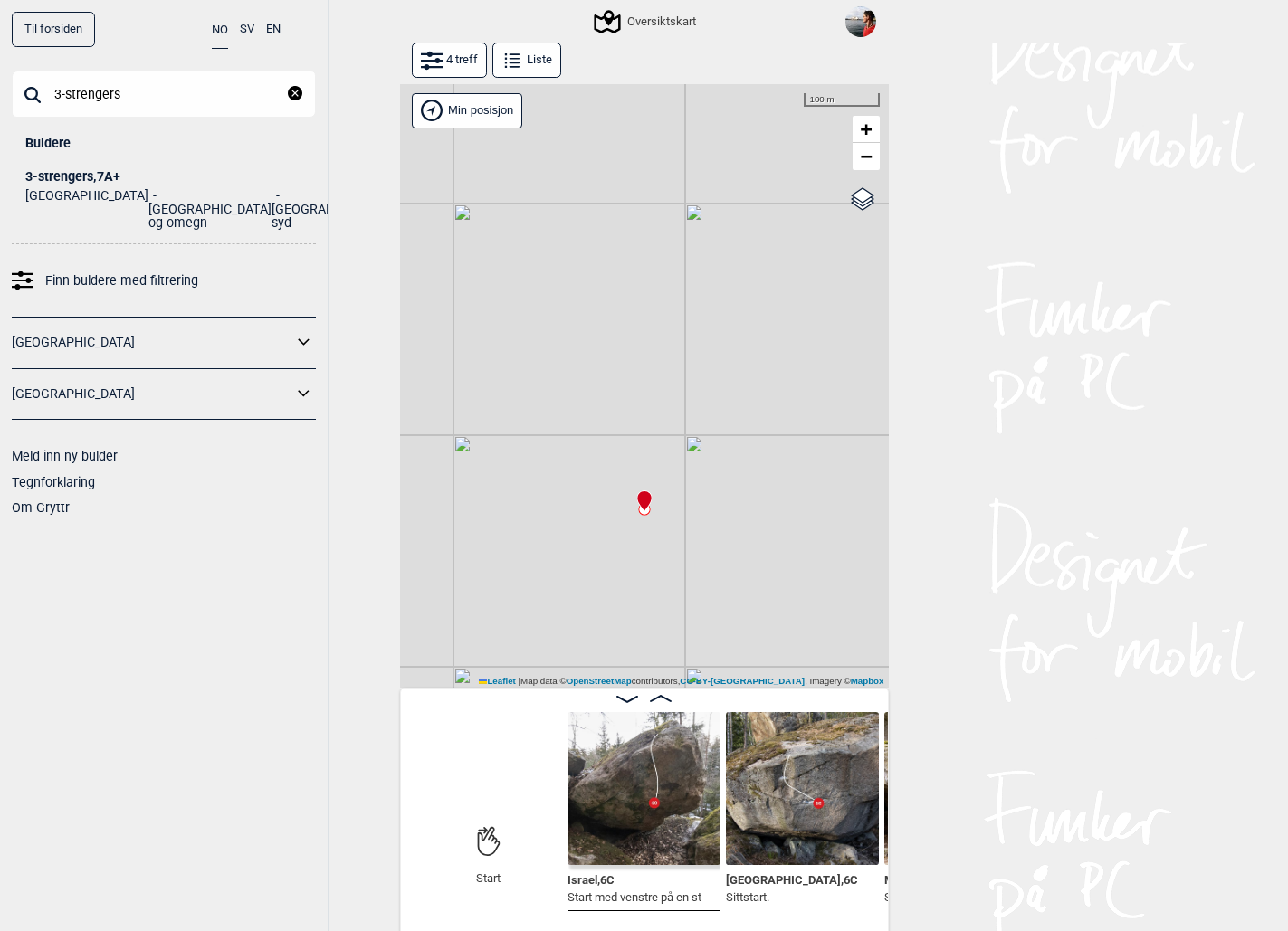
type input "3-strengers"
click at [80, 170] on div "3-strengers , 7A+" at bounding box center [163, 177] width 277 height 14
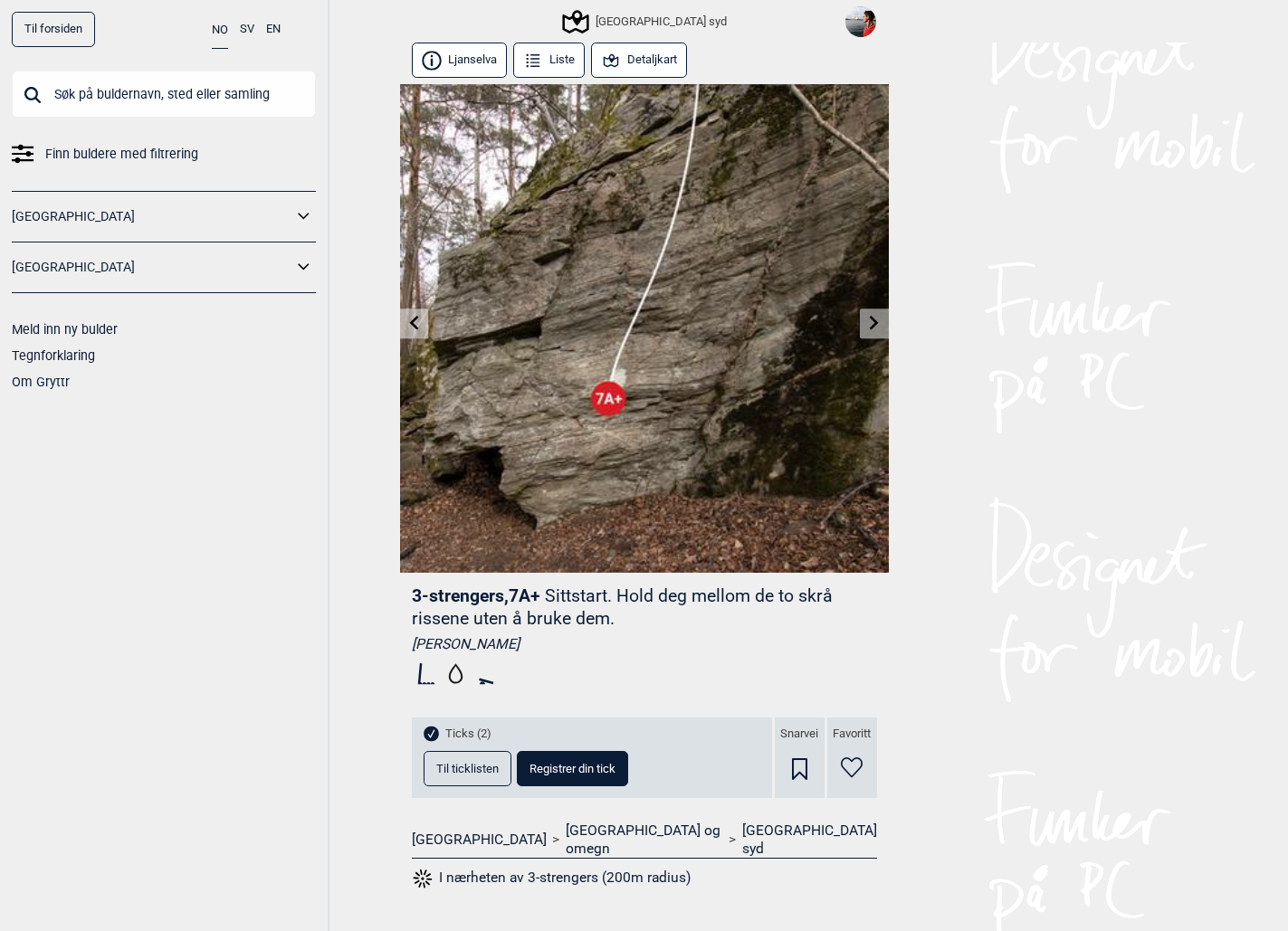
click at [464, 768] on span "Til ticklisten" at bounding box center [467, 769] width 63 height 12
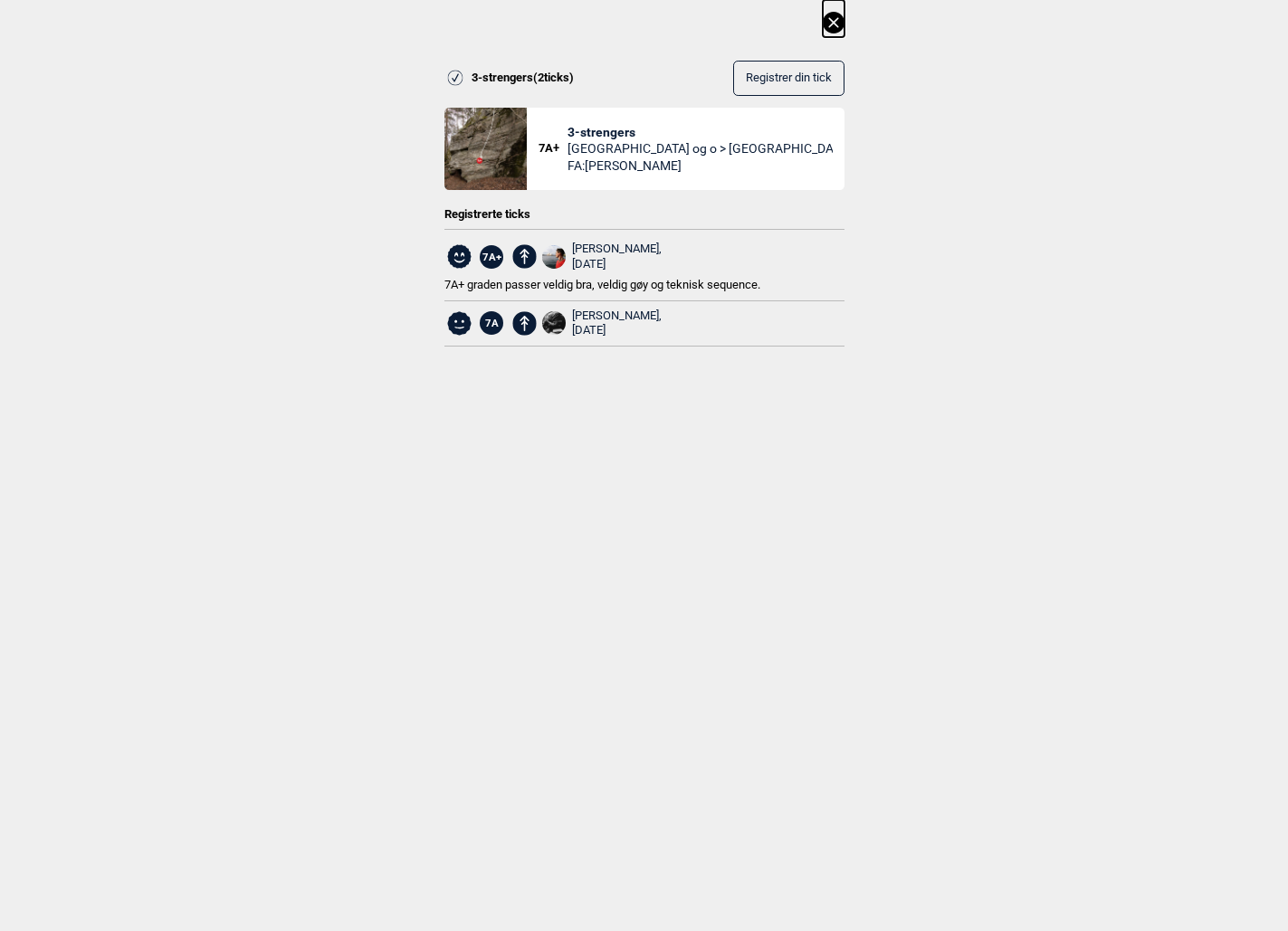
click at [588, 282] on span "7A+ graden passer veldig bra, veldig gøy og teknisk sequence." at bounding box center [602, 284] width 316 height 14
click at [600, 248] on div "[PERSON_NAME], [DATE]" at bounding box center [617, 257] width 90 height 31
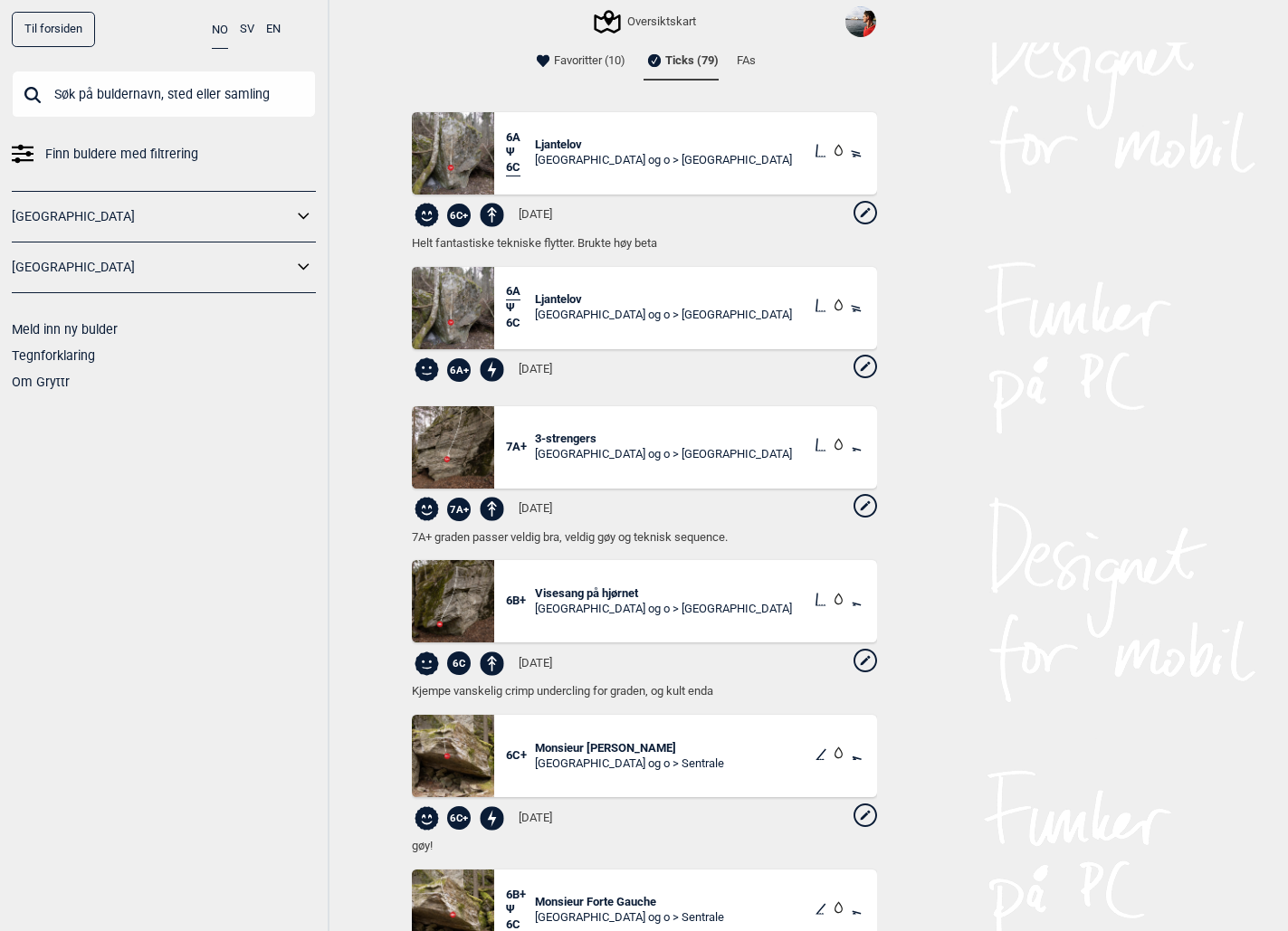
click at [857, 505] on icon at bounding box center [865, 506] width 23 height 23
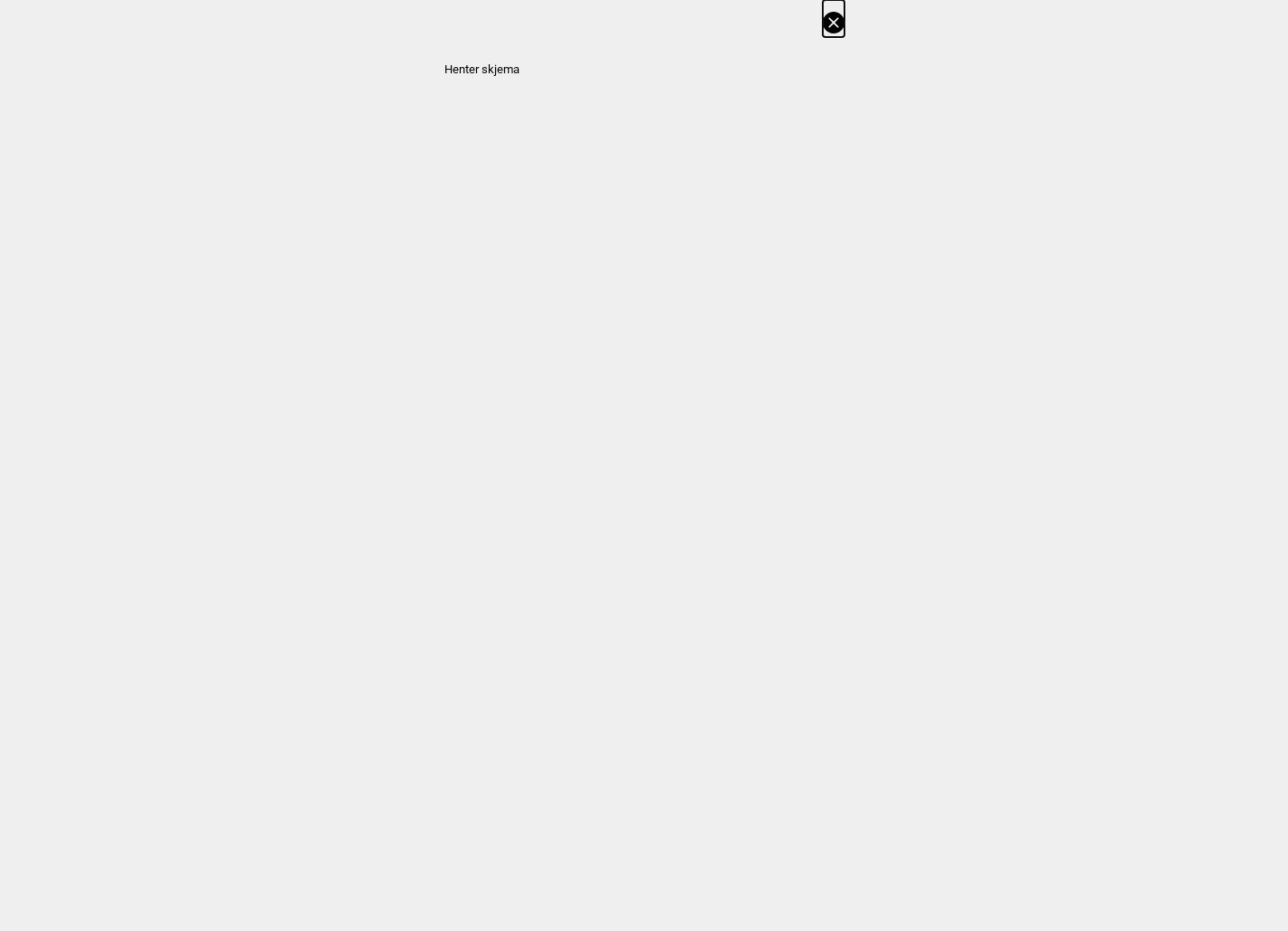
select select "385"
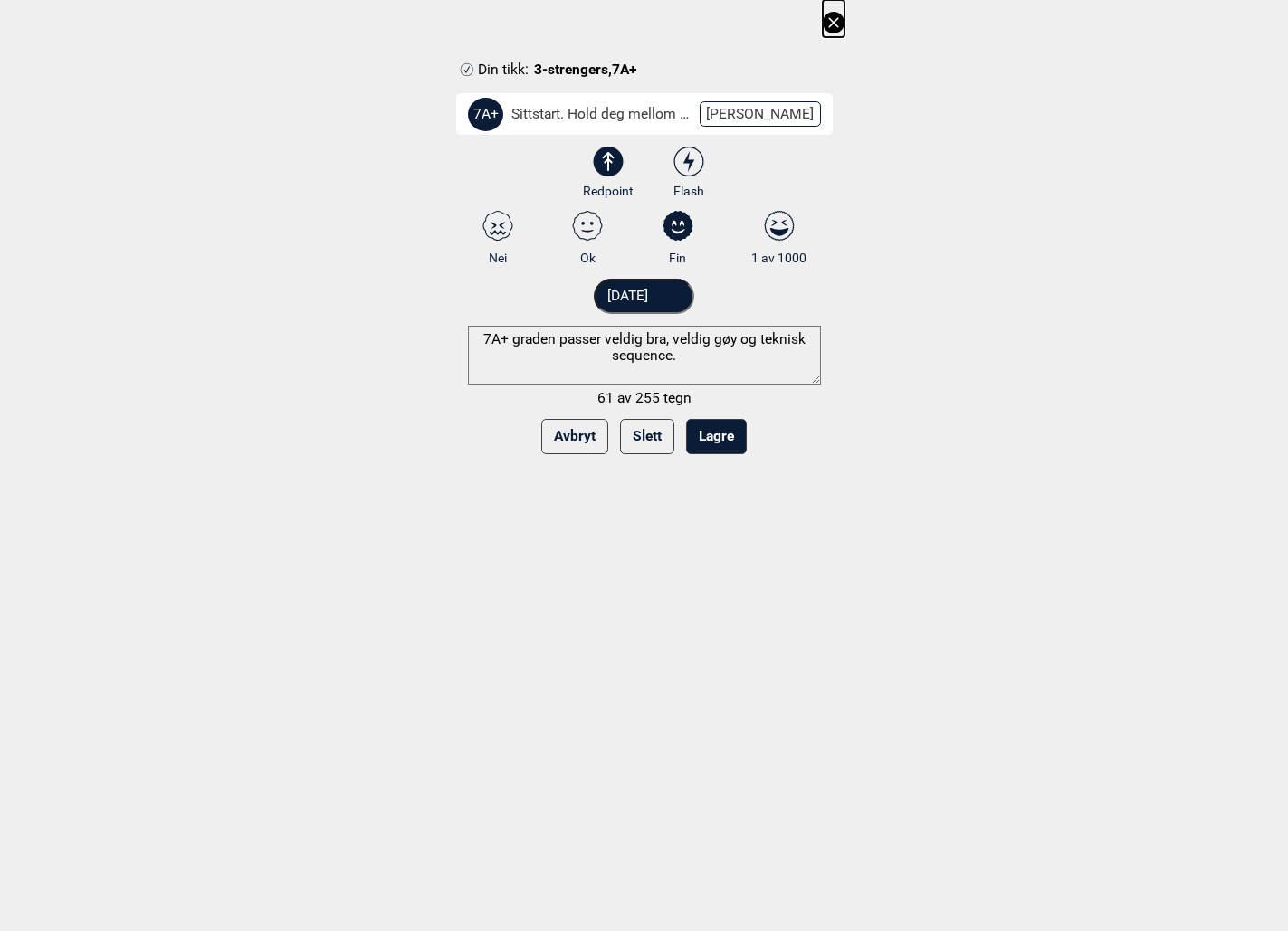
drag, startPoint x: 677, startPoint y: 341, endPoint x: 404, endPoint y: 341, distance: 273.0
click at [404, 341] on div "Din tikk: 3-strengers , 7A+ 7A+ Sittstart. Hold deg mellom d... [PERSON_NAME] g…" at bounding box center [644, 233] width 1288 height 466
type textarea "Veldig gøy og teknisk sequence."
click at [723, 446] on button "Lagre" at bounding box center [717, 436] width 61 height 36
